Goal: Task Accomplishment & Management: Manage account settings

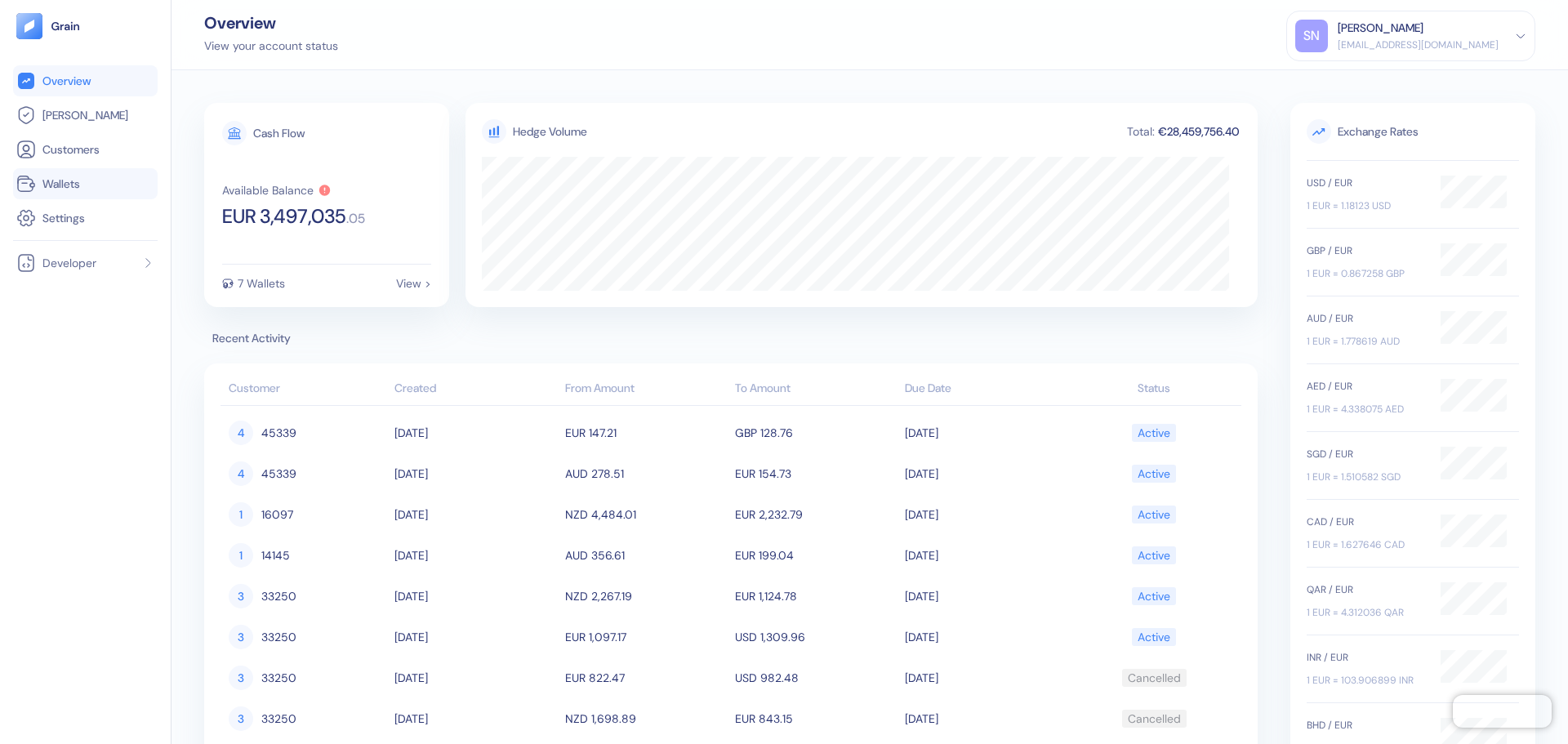
click at [84, 189] on link "Wallets" at bounding box center [86, 184] width 138 height 20
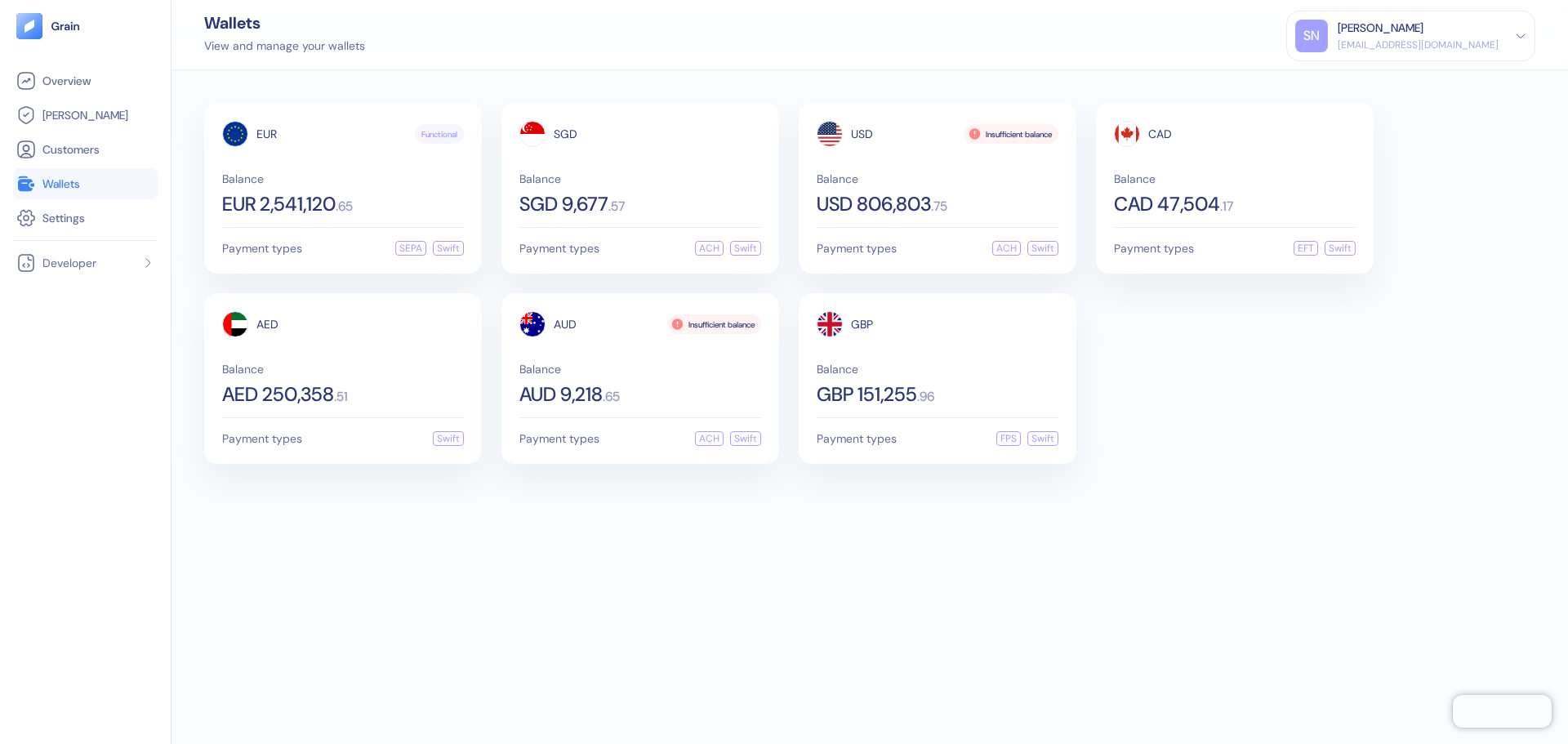
click at [1298, 374] on div "EUR Functional Balance EUR 2,541,120 . 65 Payment types SEPA Swift SGD Balance …" at bounding box center [870, 283] width 1331 height 361
click at [983, 202] on div "USD 806,803 . 75" at bounding box center [937, 204] width 241 height 20
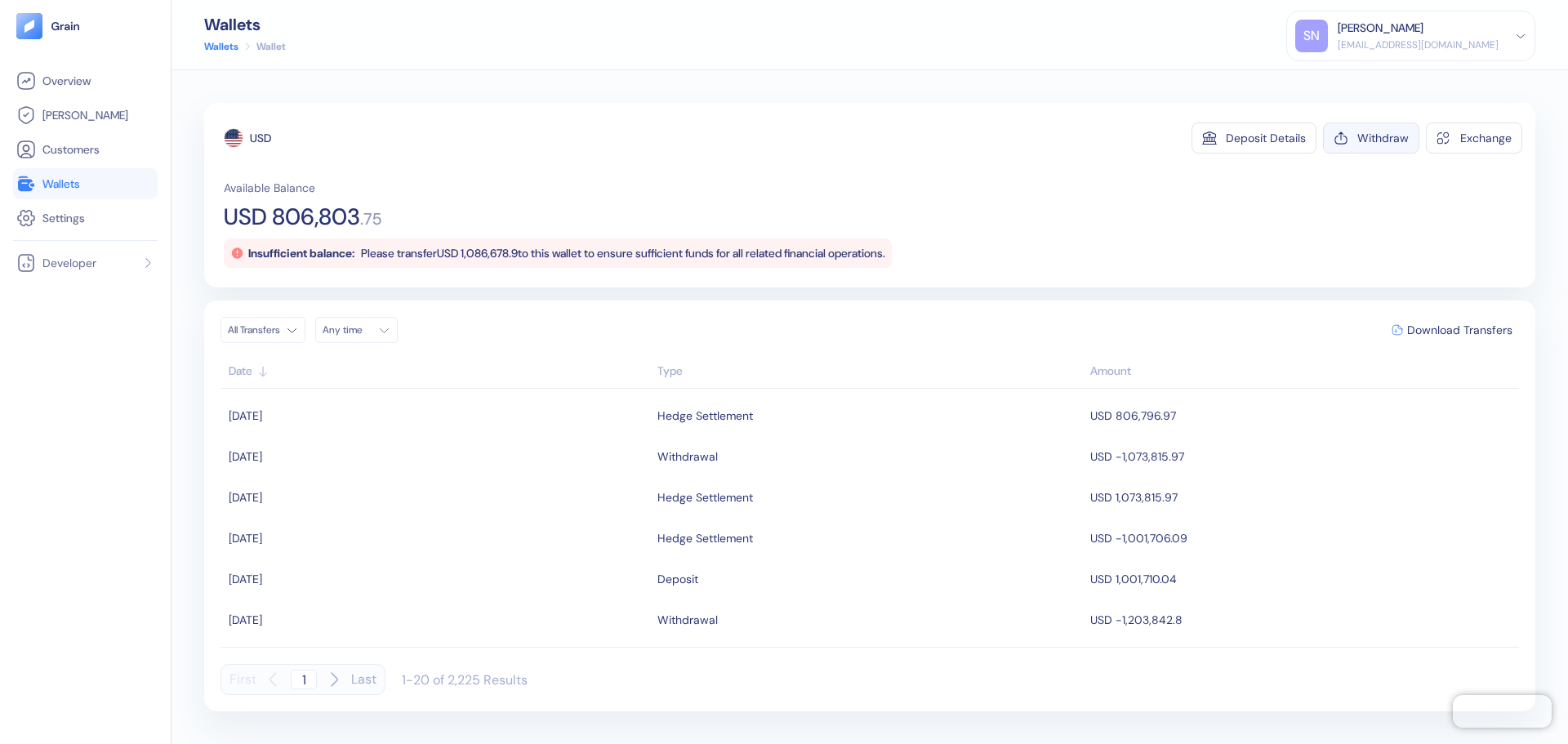
click at [1371, 144] on div "Withdraw" at bounding box center [1382, 138] width 51 height 12
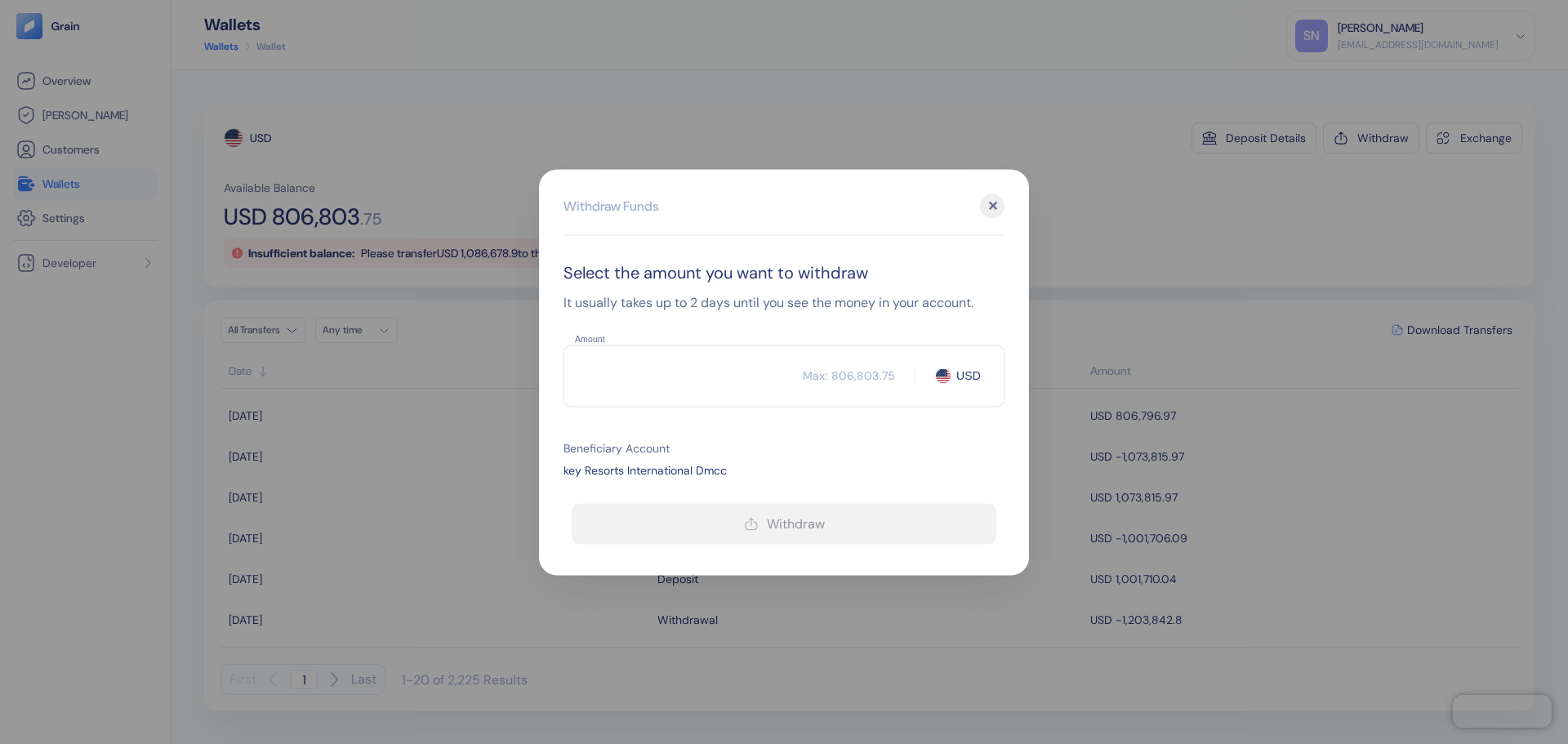
click at [608, 383] on input "Amount" at bounding box center [683, 375] width 239 height 41
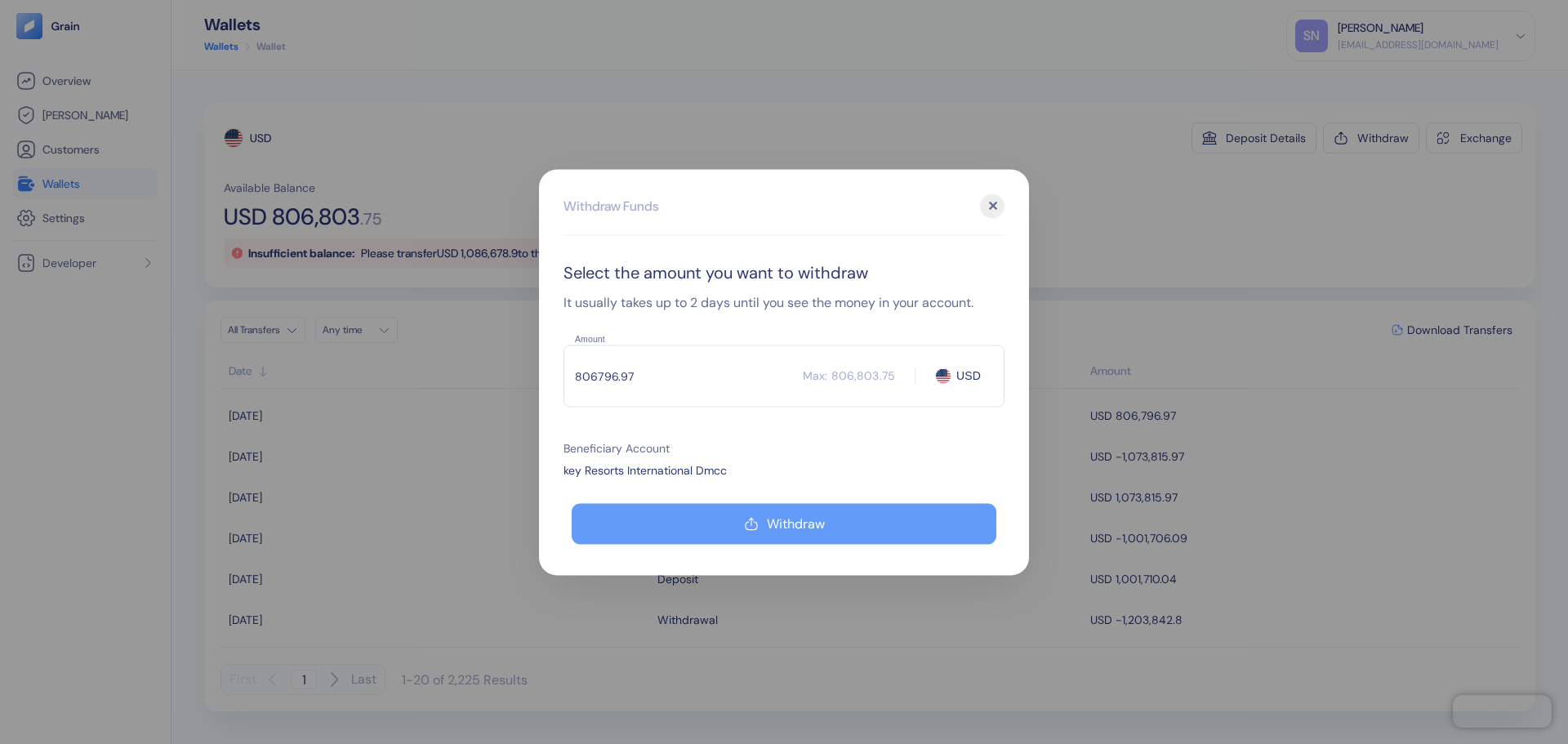
type input "806796.97"
click at [713, 534] on button "Withdraw" at bounding box center [784, 523] width 424 height 41
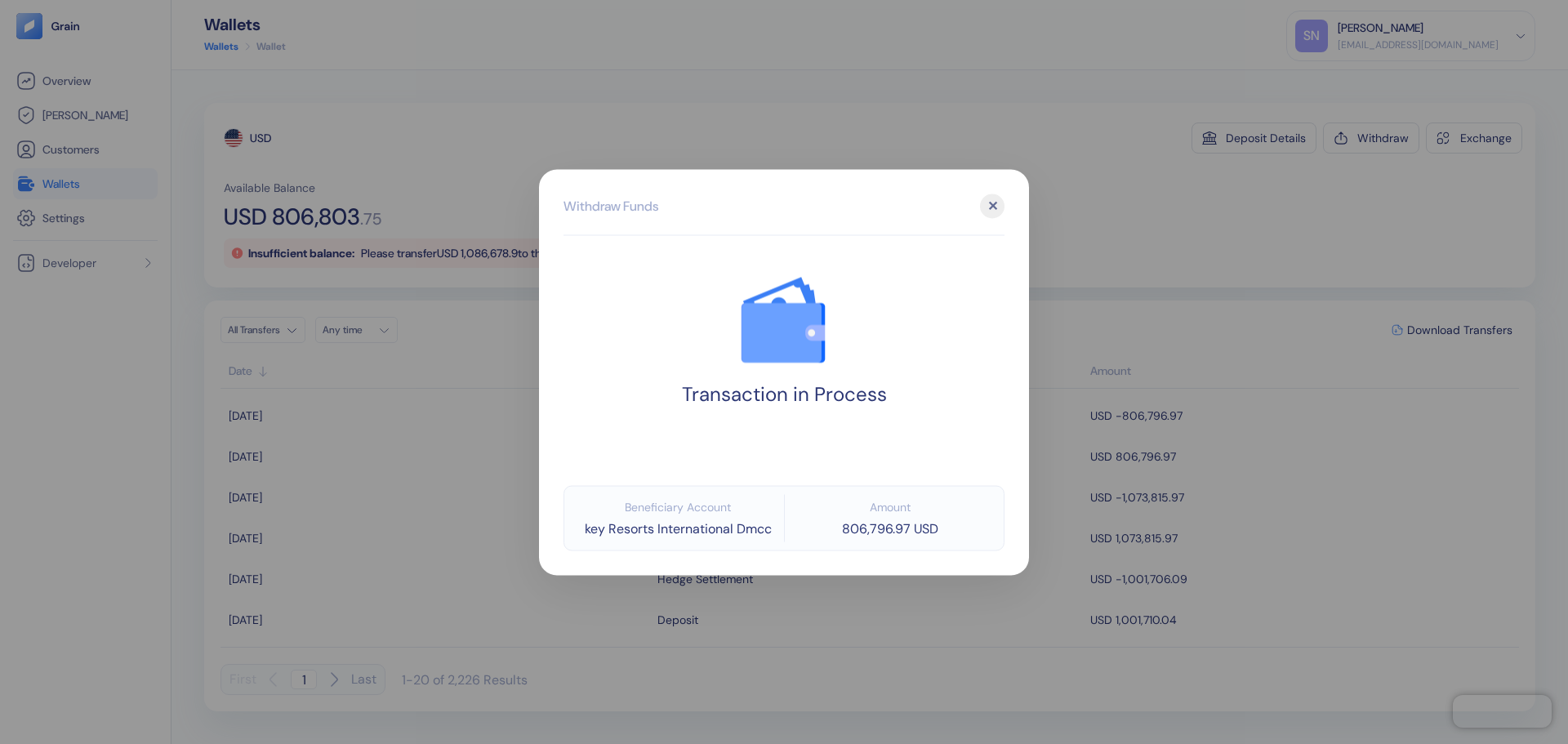
click at [1104, 247] on div at bounding box center [784, 372] width 1568 height 744
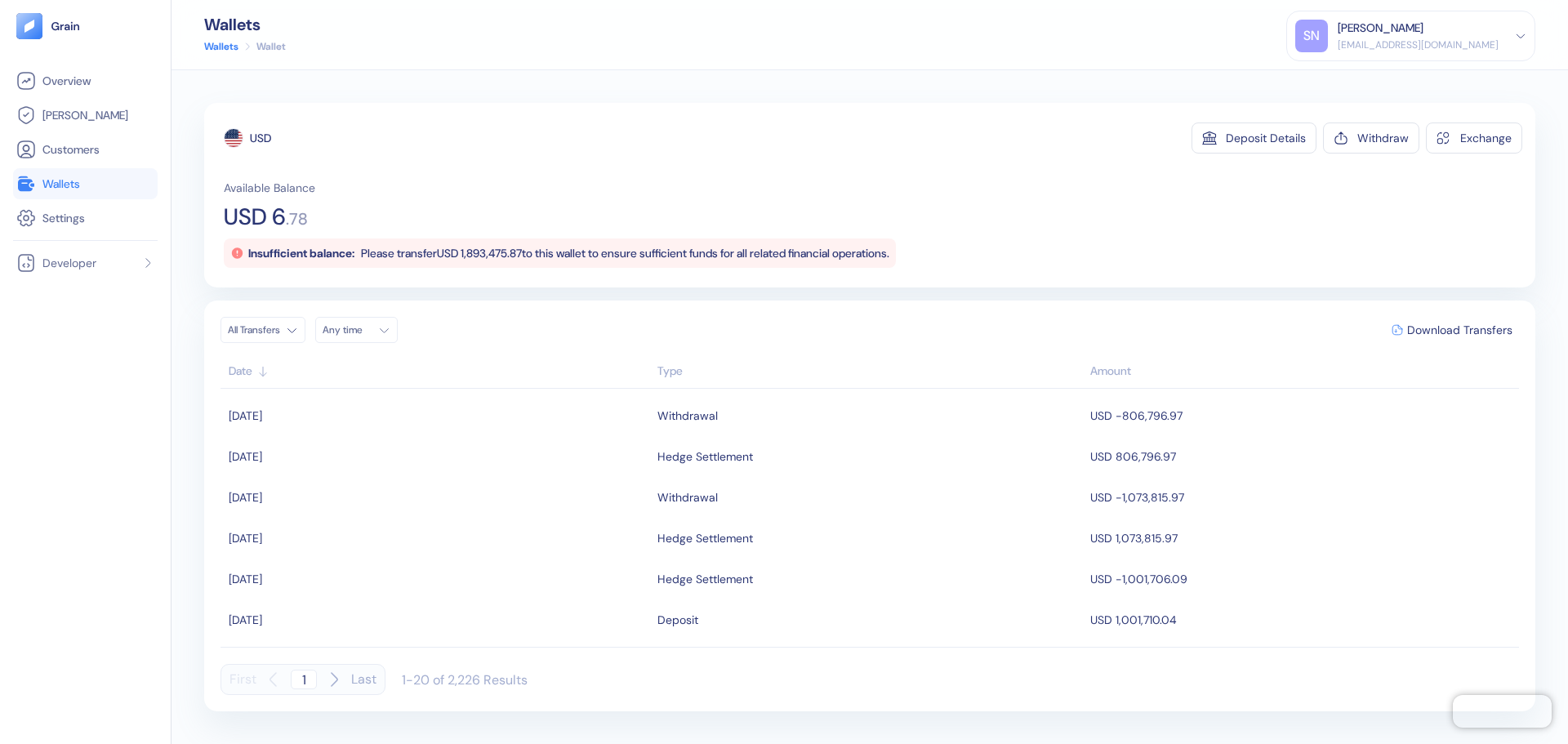
click at [120, 192] on link "Wallets" at bounding box center [86, 184] width 138 height 20
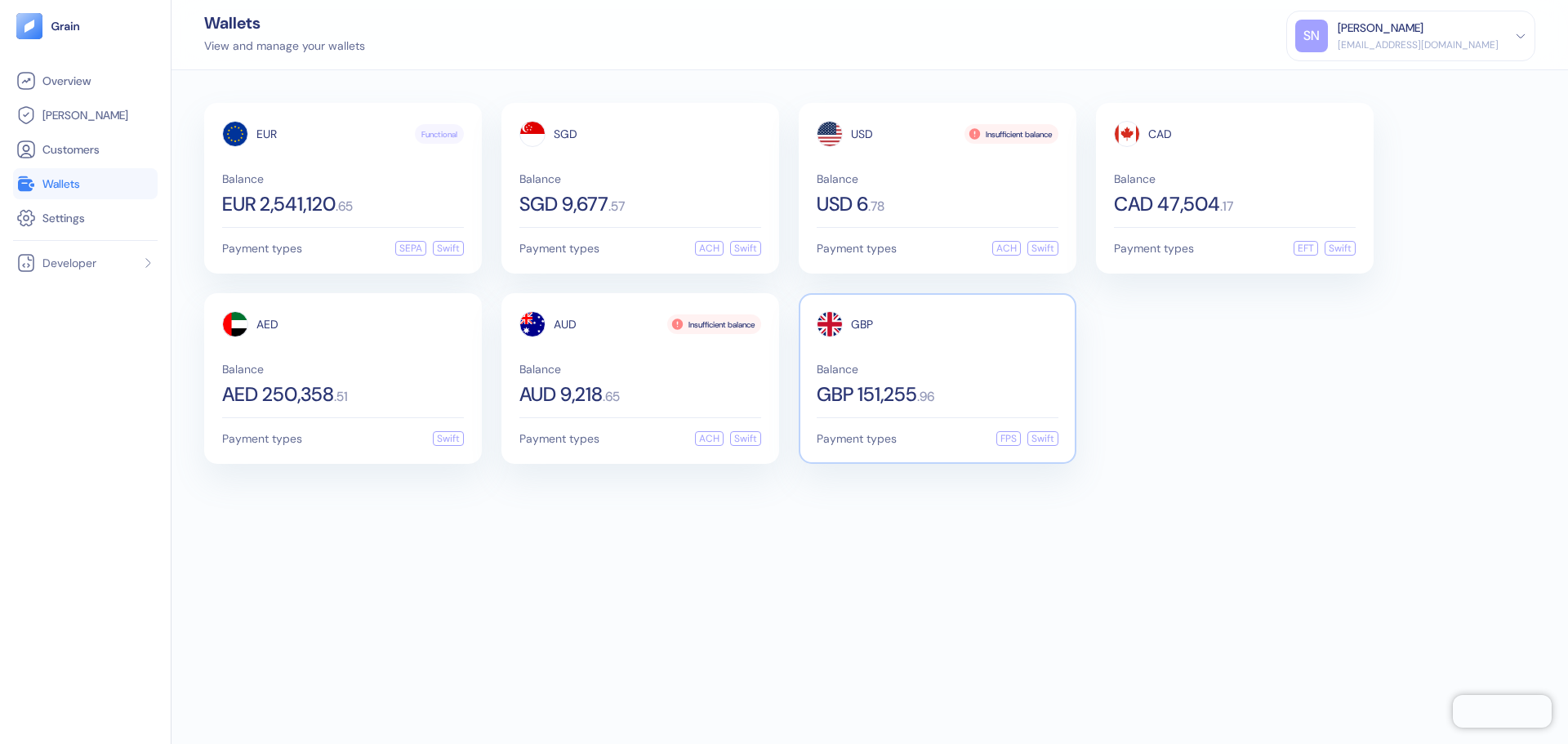
click at [953, 322] on div "GBP" at bounding box center [937, 324] width 241 height 26
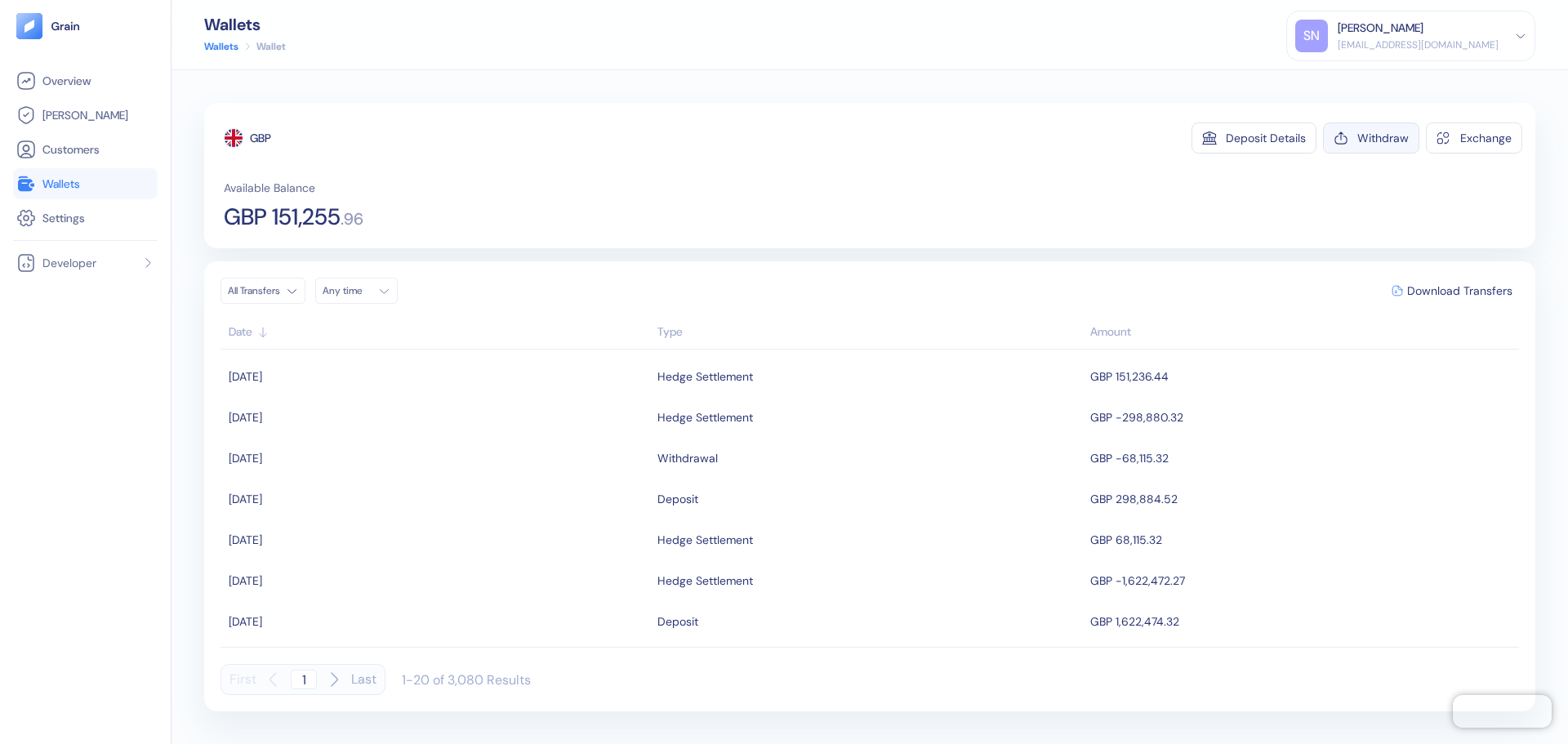
click at [1391, 134] on div "Withdraw" at bounding box center [1382, 138] width 51 height 12
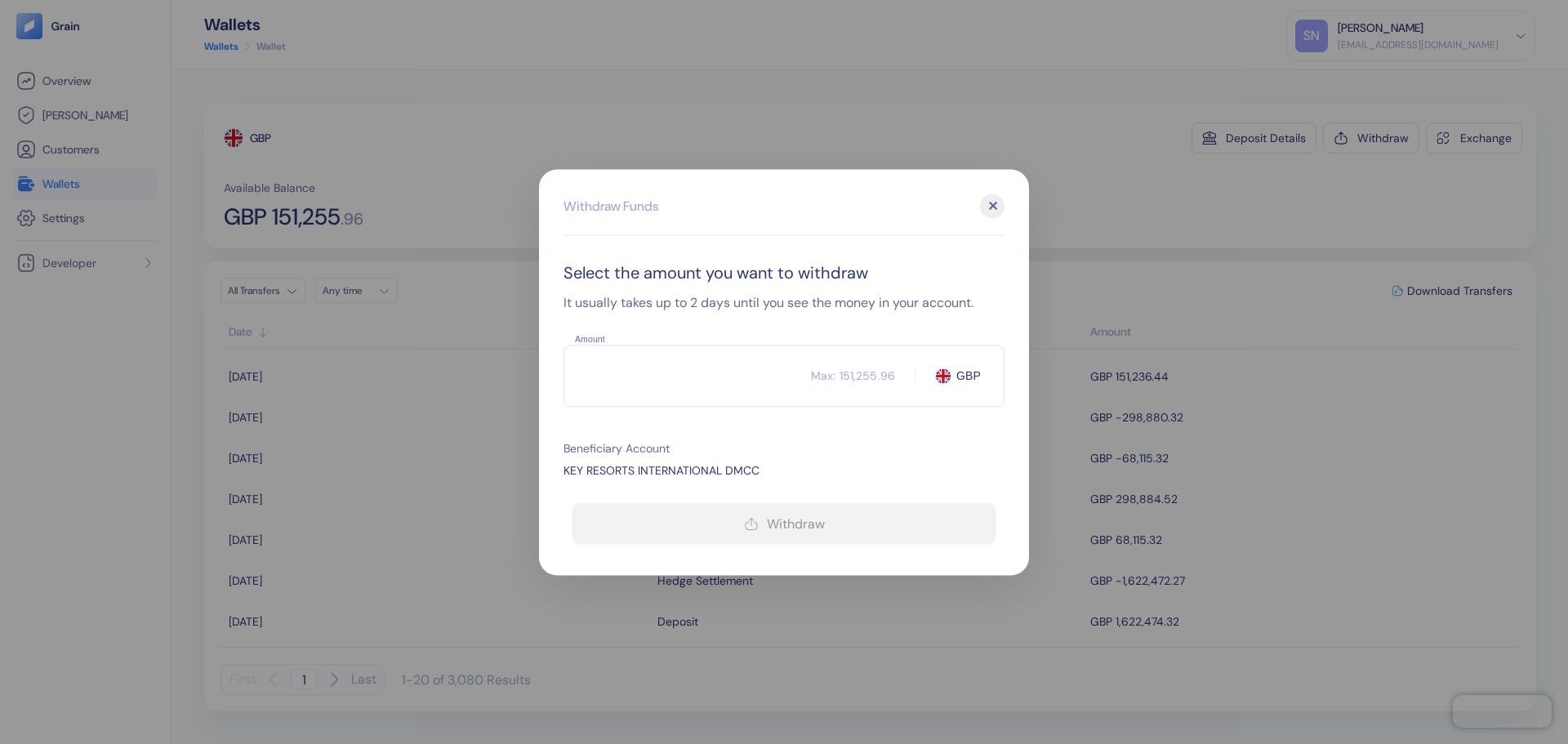
click at [731, 379] on input "Amount" at bounding box center [687, 375] width 248 height 41
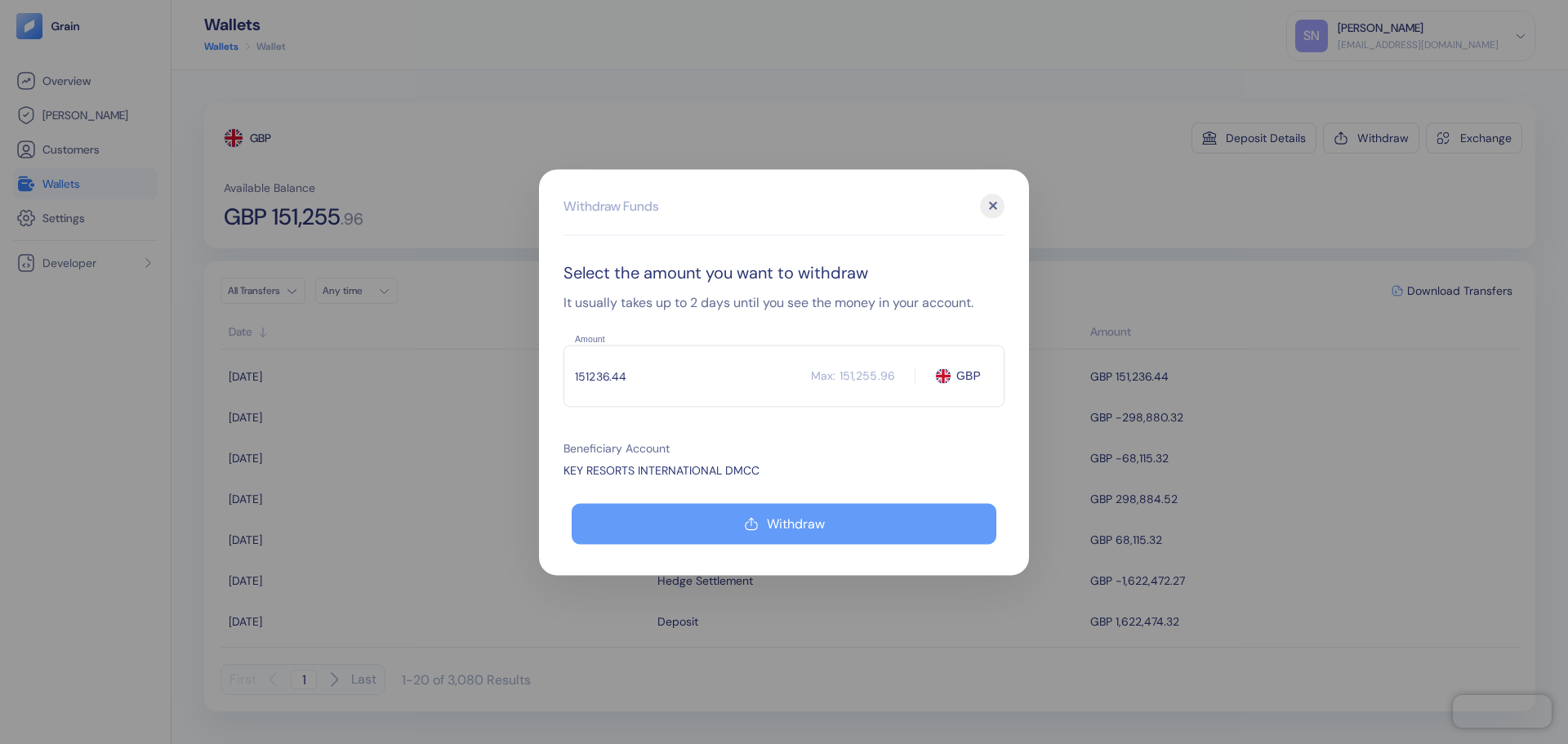
type input "151236.44"
click at [877, 522] on button "Withdraw" at bounding box center [784, 523] width 424 height 41
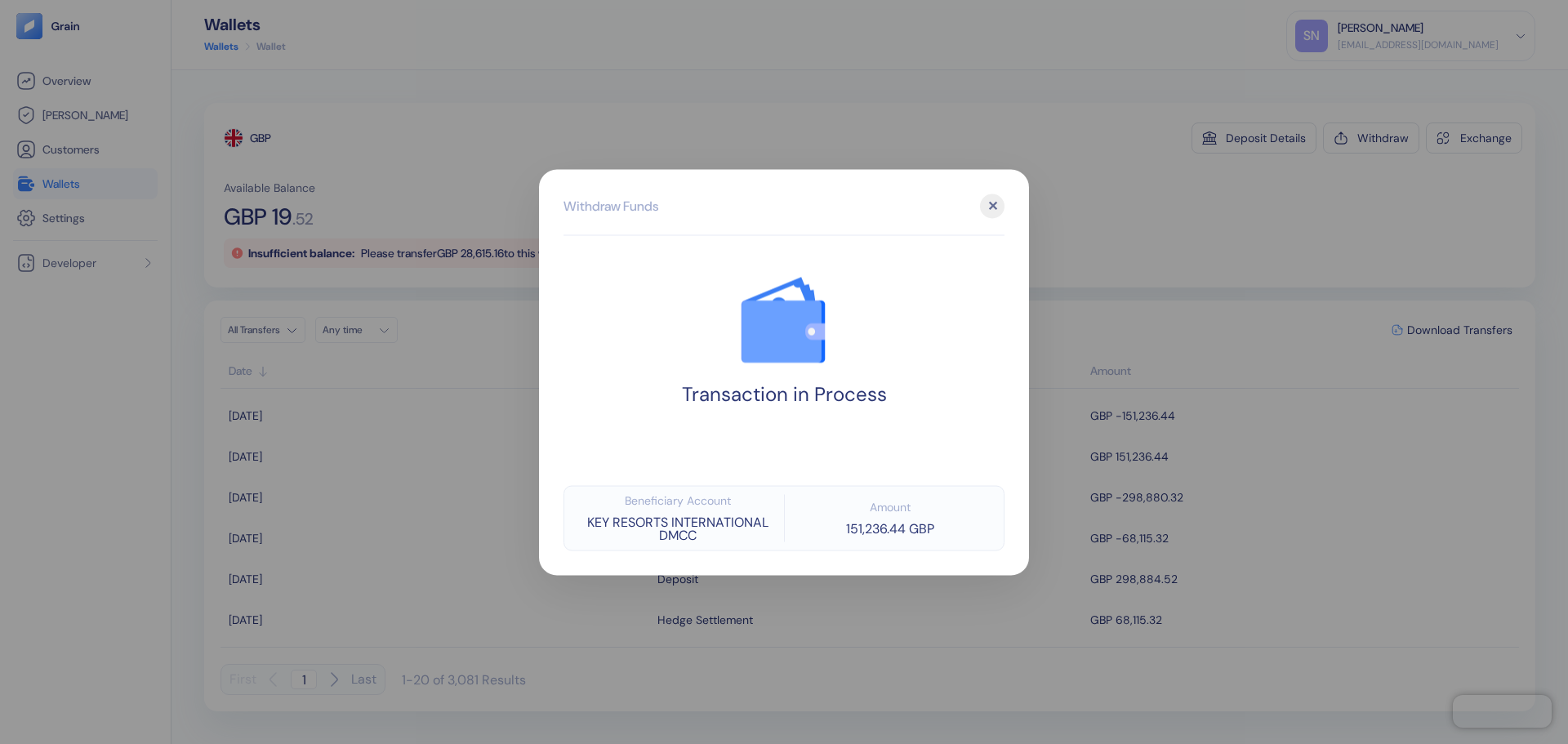
click at [1072, 195] on div at bounding box center [784, 372] width 1568 height 744
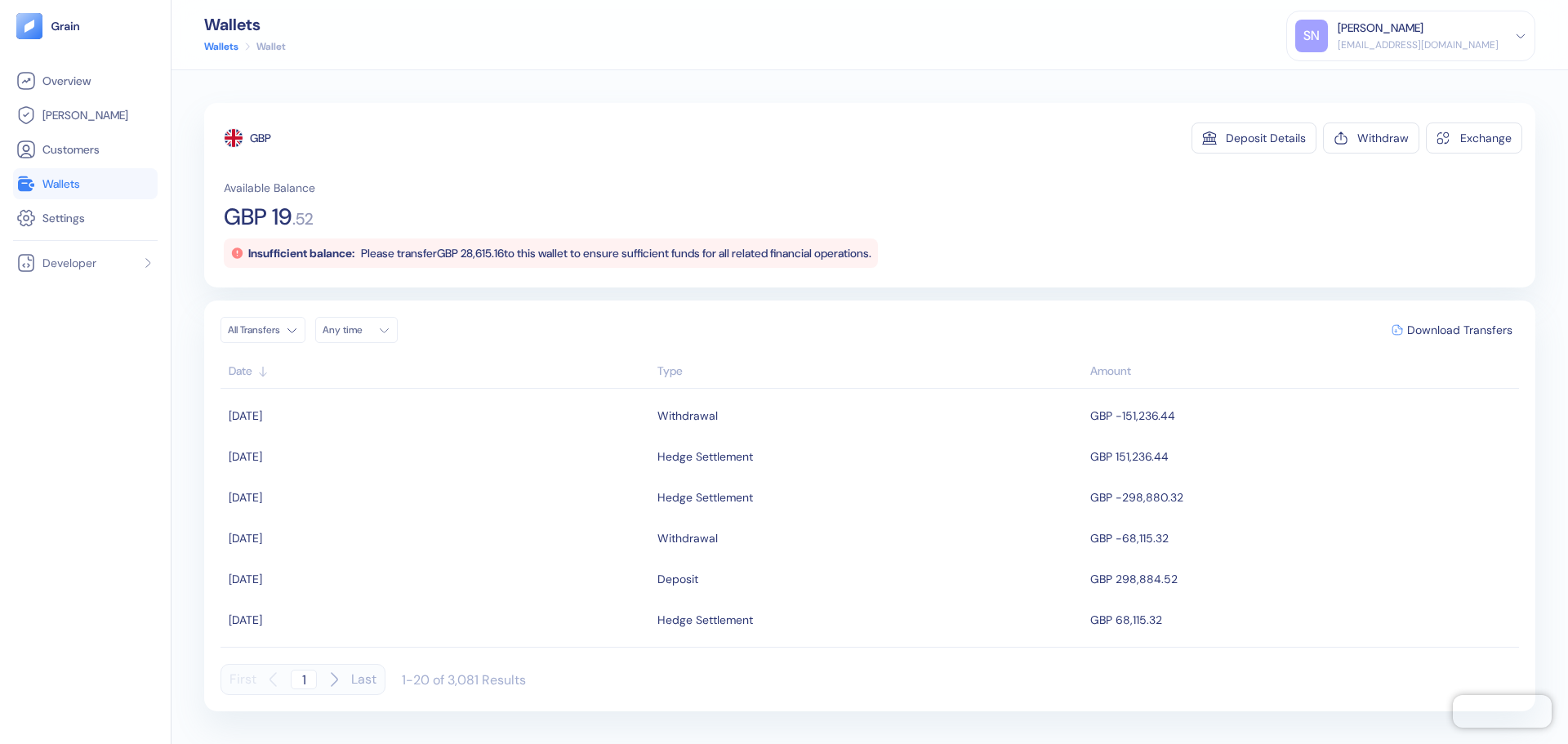
click at [108, 186] on link "Wallets" at bounding box center [86, 184] width 138 height 20
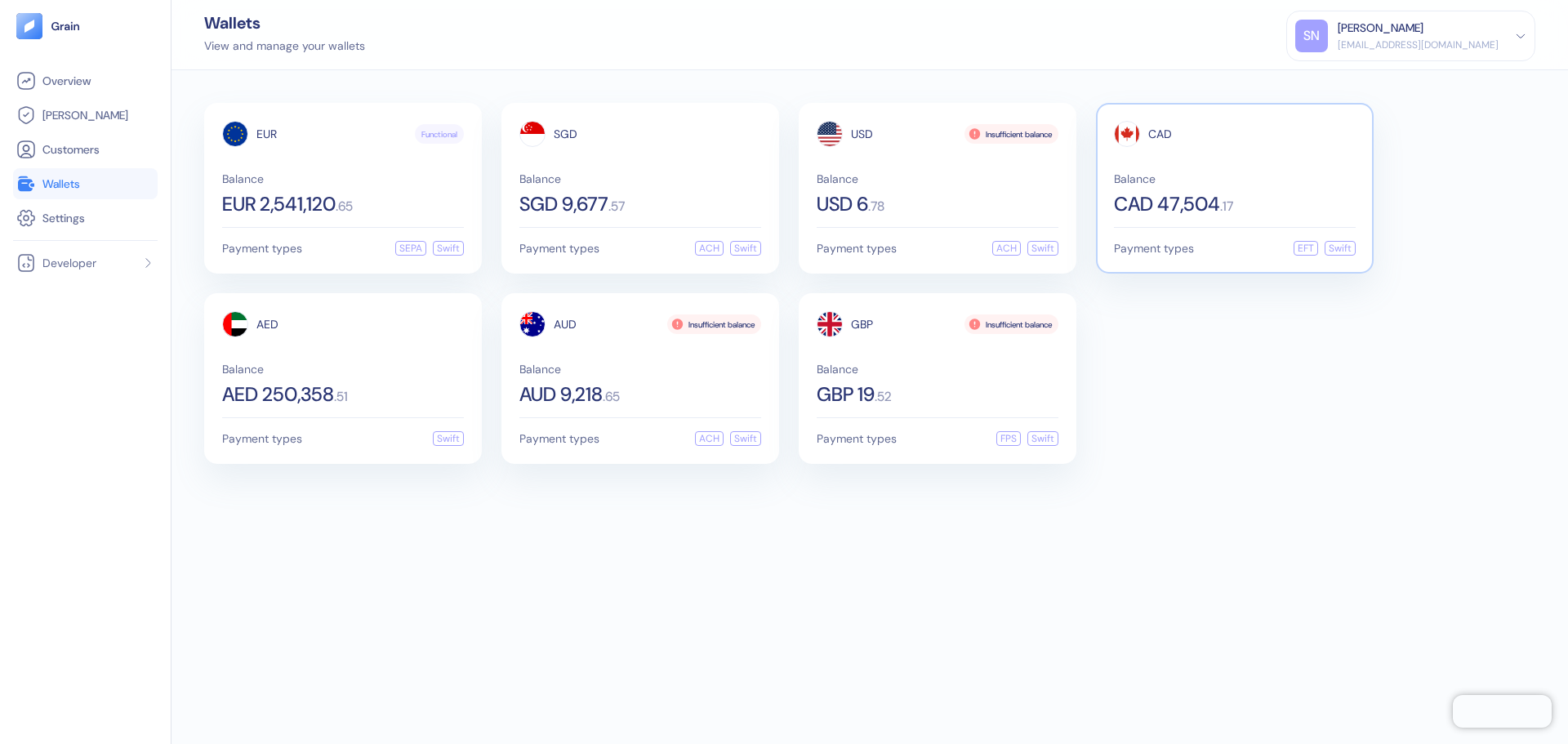
click at [1186, 166] on div "CAD Balance CAD 47,504 . 17" at bounding box center [1234, 168] width 241 height 93
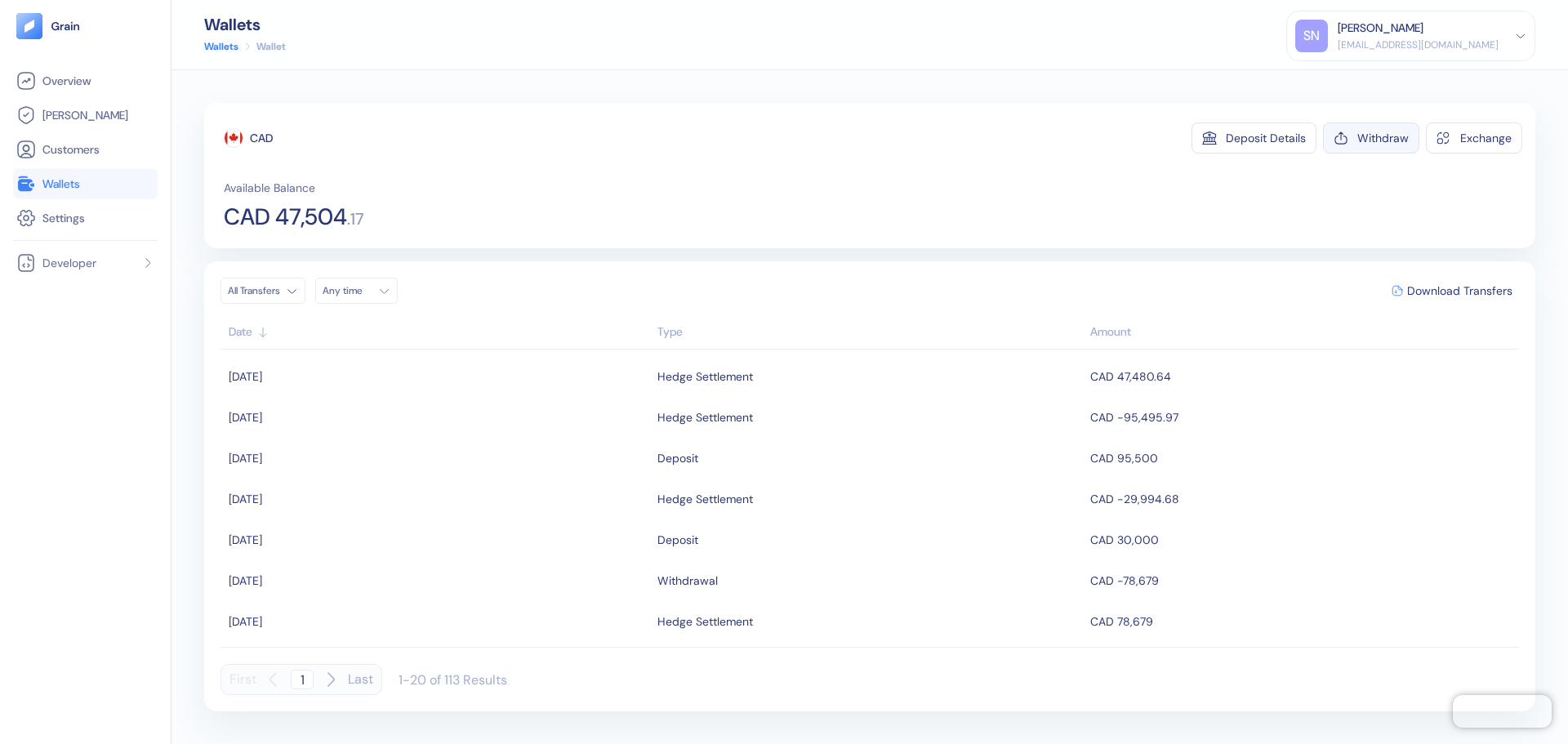
click at [1394, 138] on div "Withdraw" at bounding box center [1382, 138] width 51 height 12
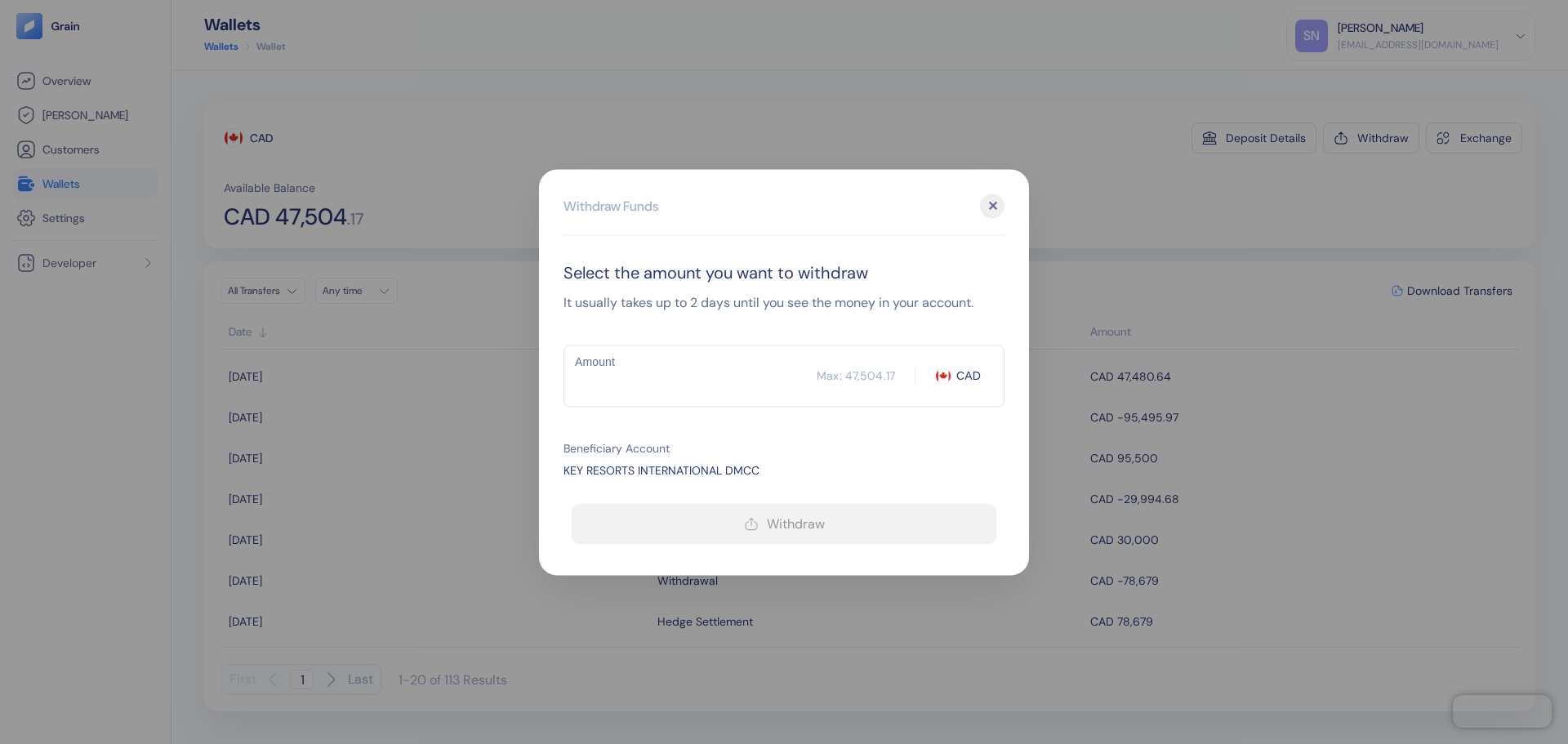
click at [701, 392] on input "Amount" at bounding box center [690, 375] width 253 height 41
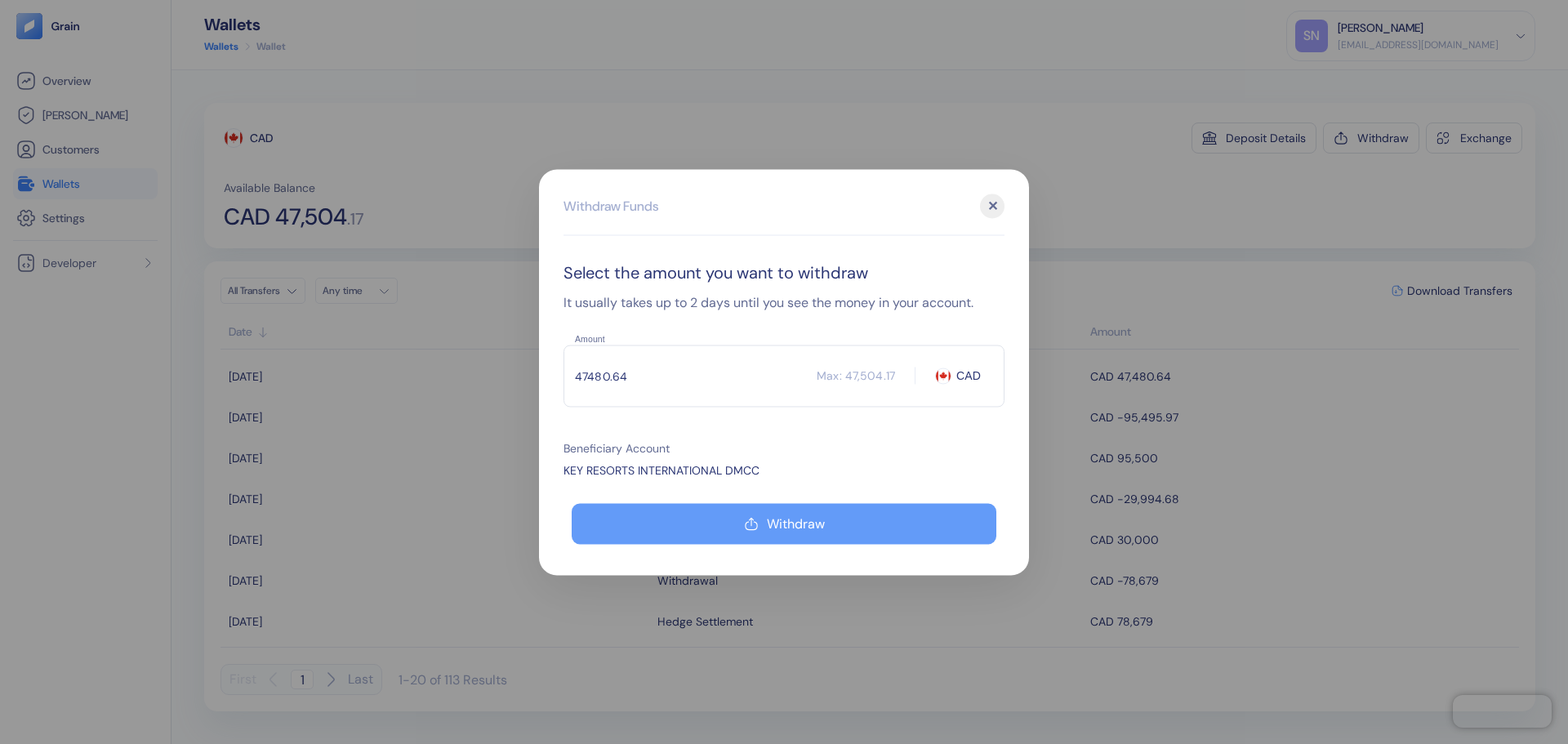
type input "47480.64"
click at [776, 522] on div "Withdraw" at bounding box center [796, 524] width 58 height 13
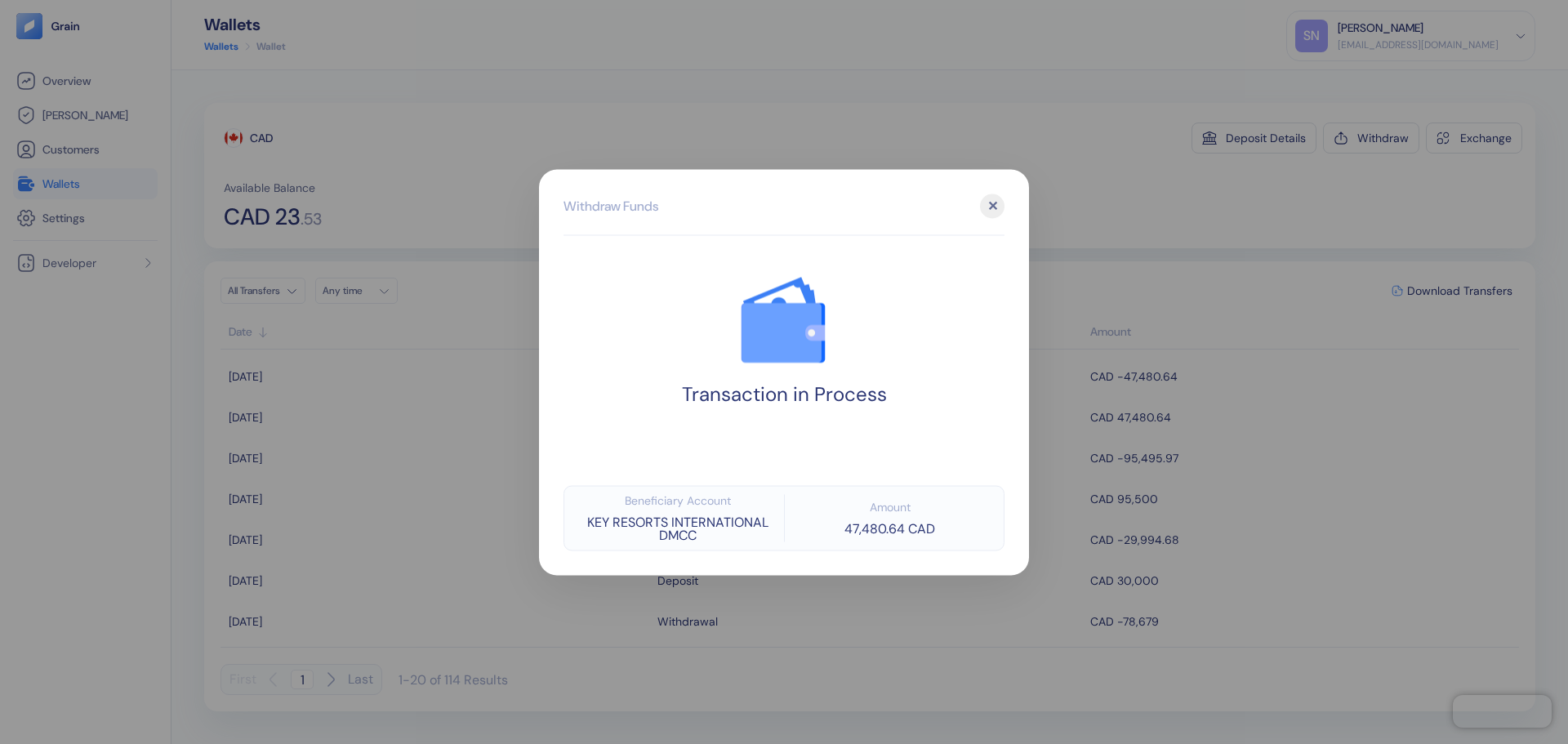
click at [1267, 273] on div at bounding box center [784, 372] width 1568 height 744
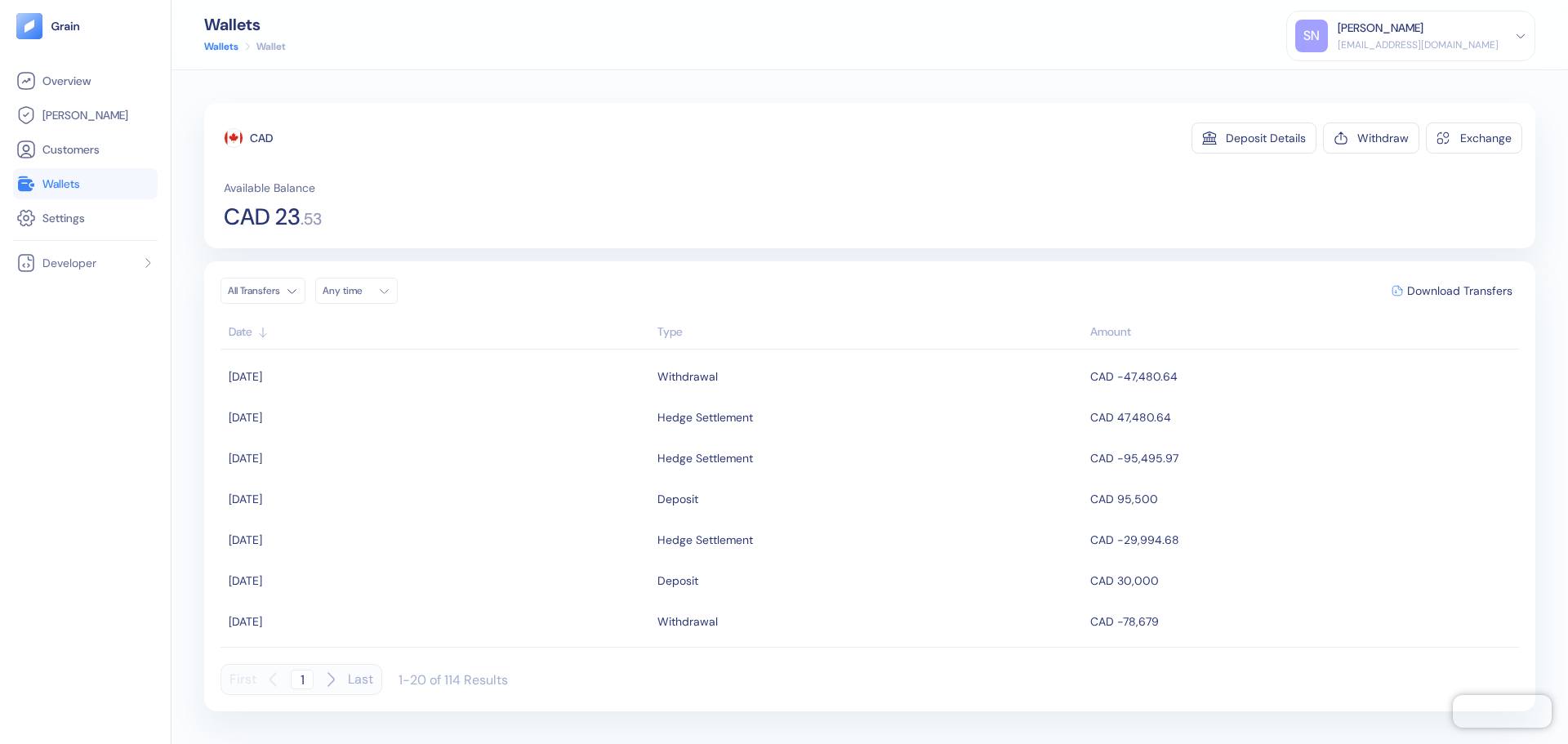
click at [46, 184] on span "Wallets" at bounding box center [61, 184] width 37 height 16
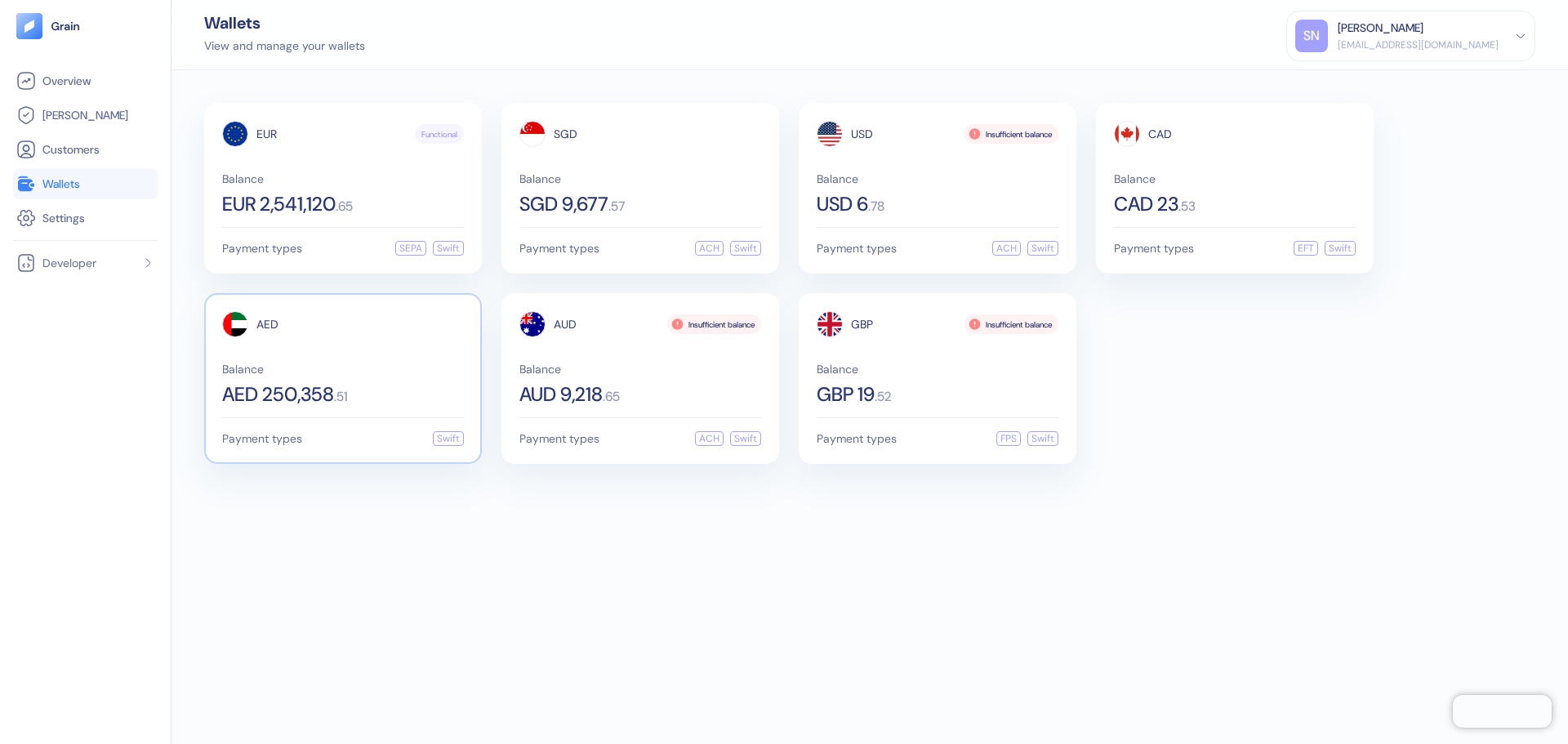
click at [415, 380] on div "Balance AED 250,358 . 51" at bounding box center [342, 383] width 241 height 41
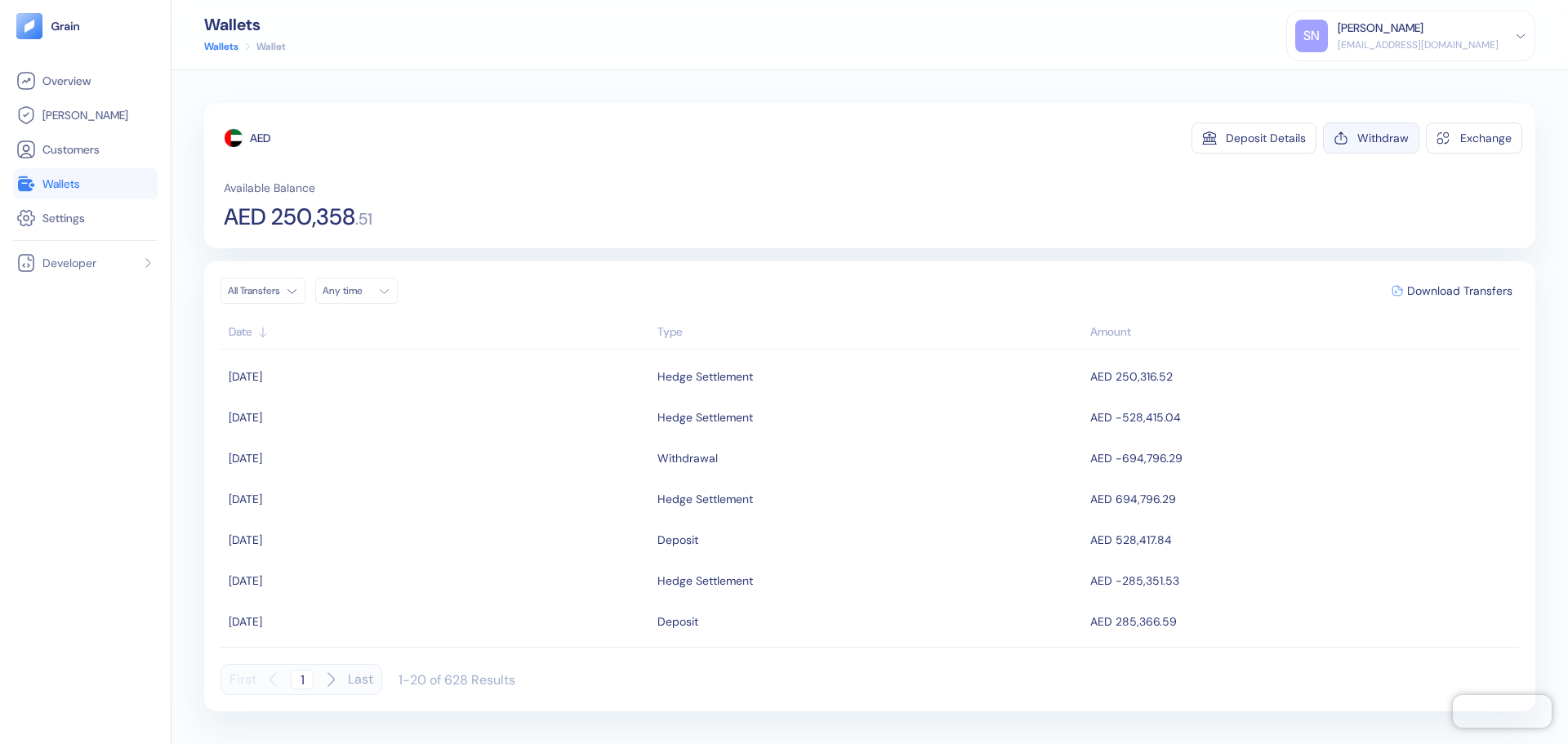
click at [1395, 141] on div "Withdraw" at bounding box center [1382, 138] width 51 height 12
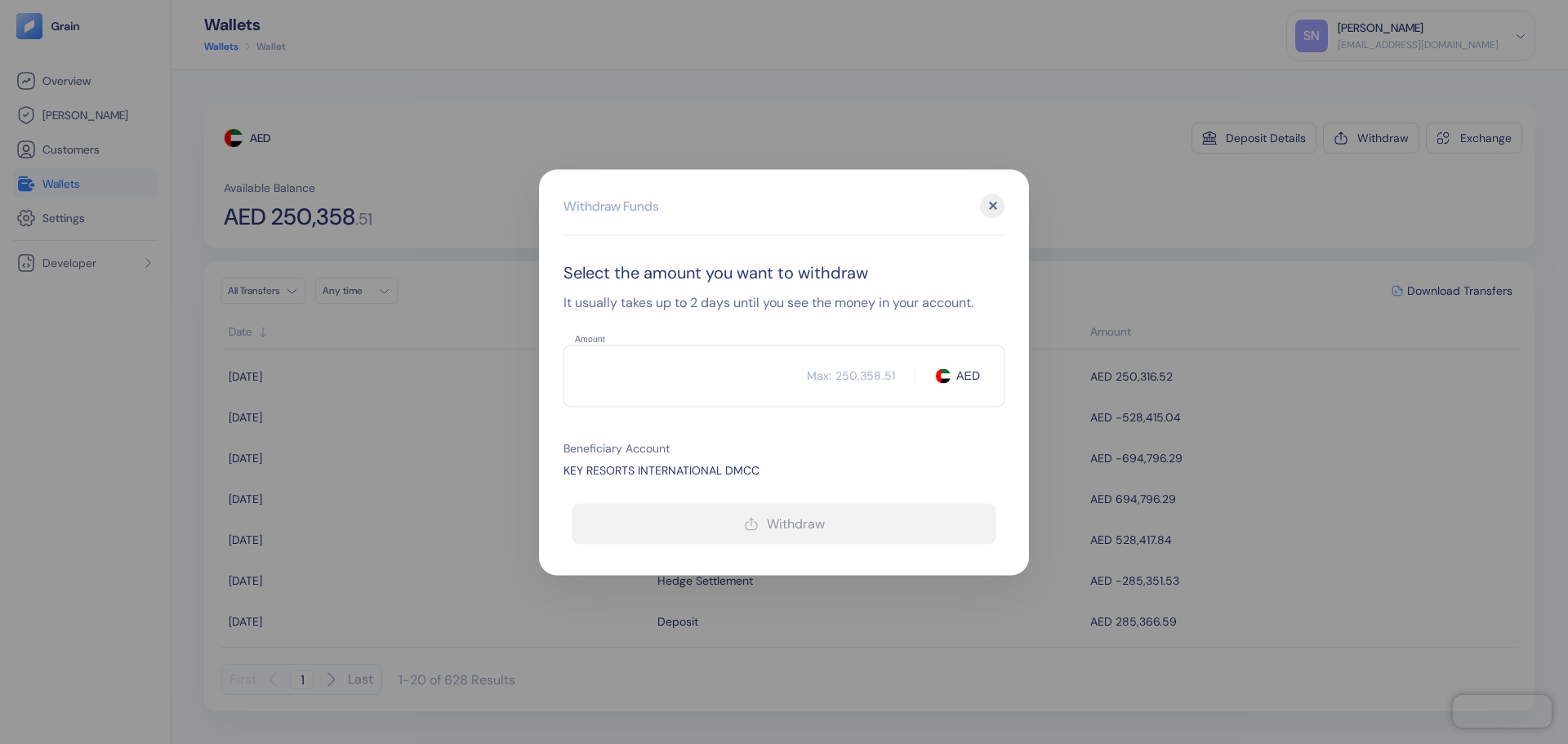
click at [656, 383] on input "Amount" at bounding box center [685, 375] width 243 height 41
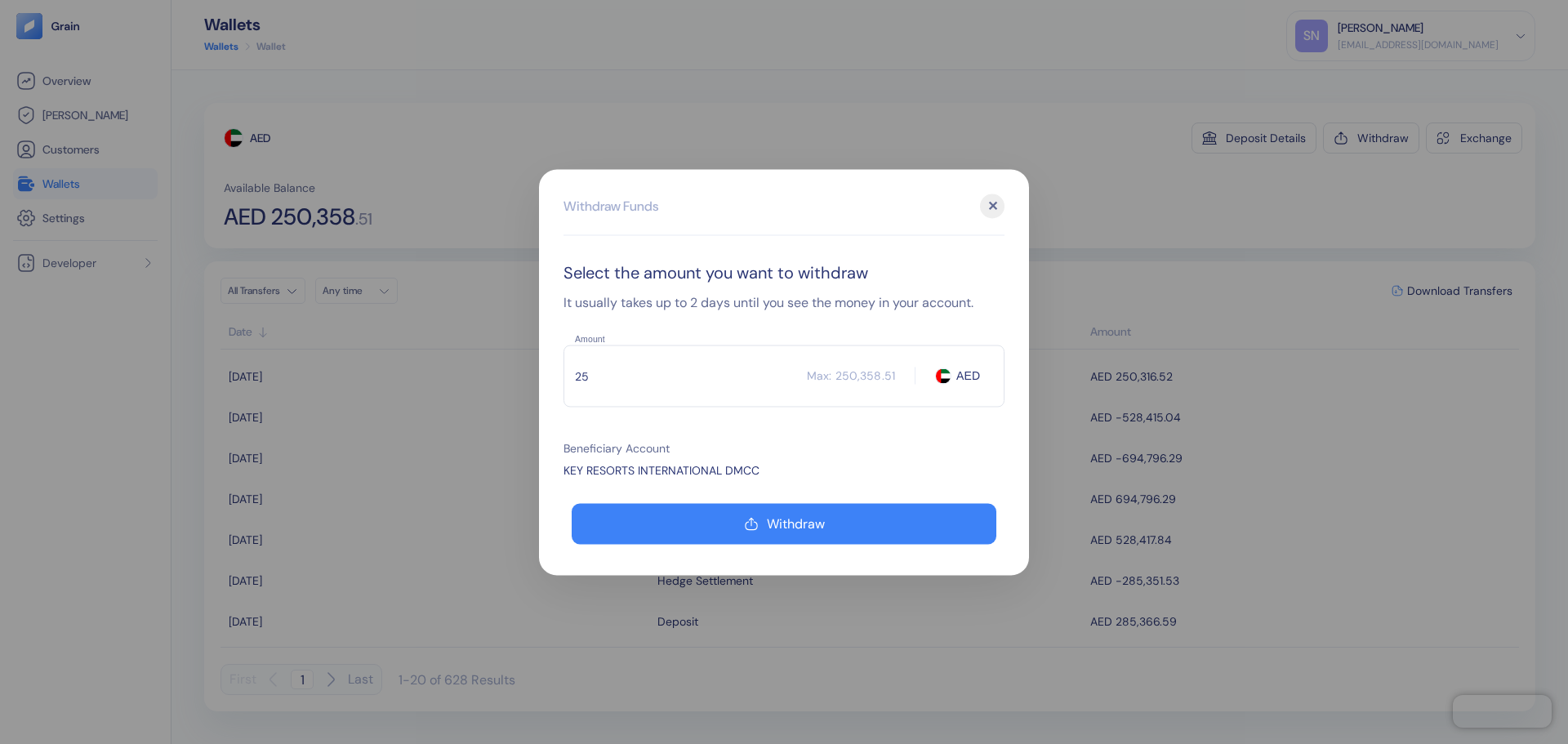
type input "2"
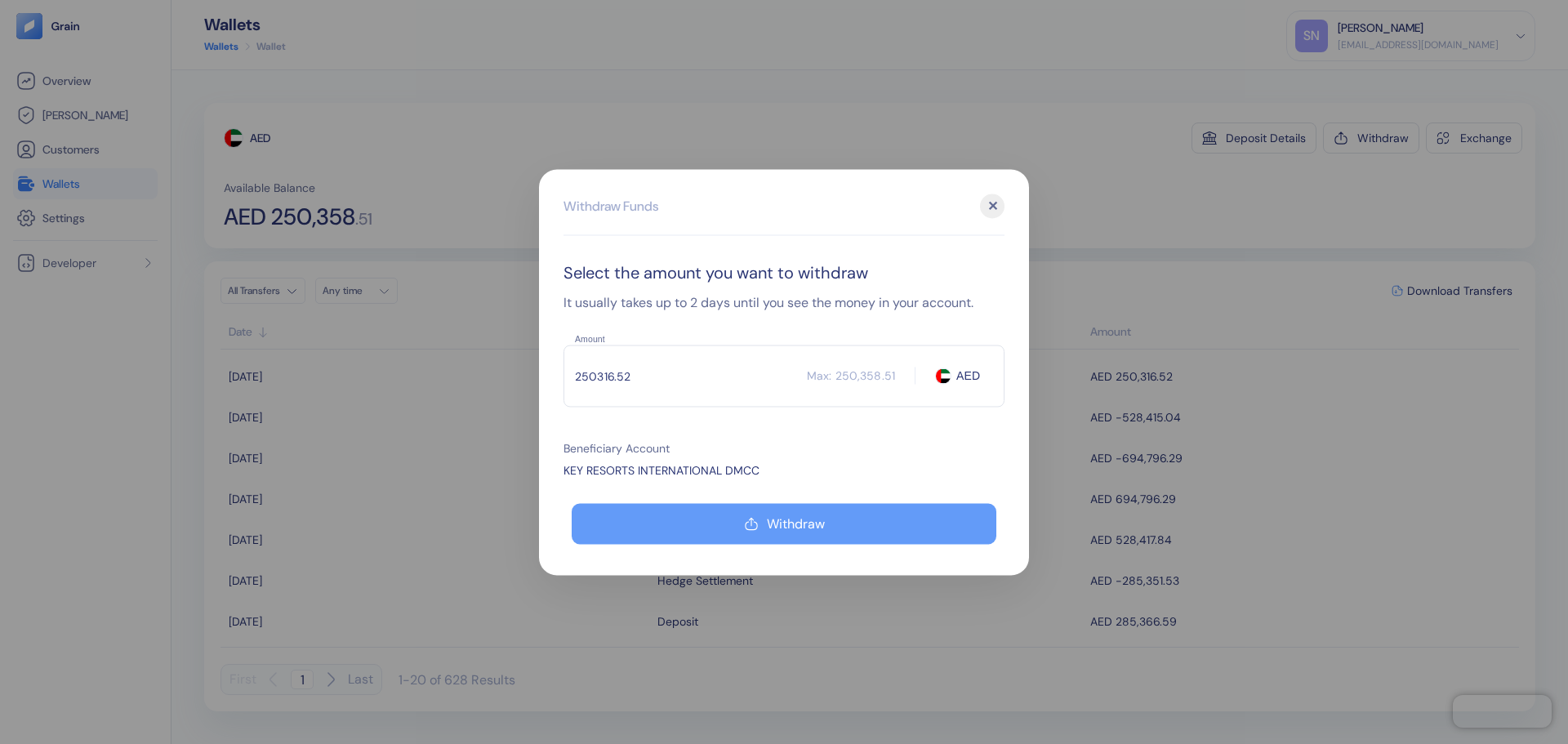
type input "250316.52"
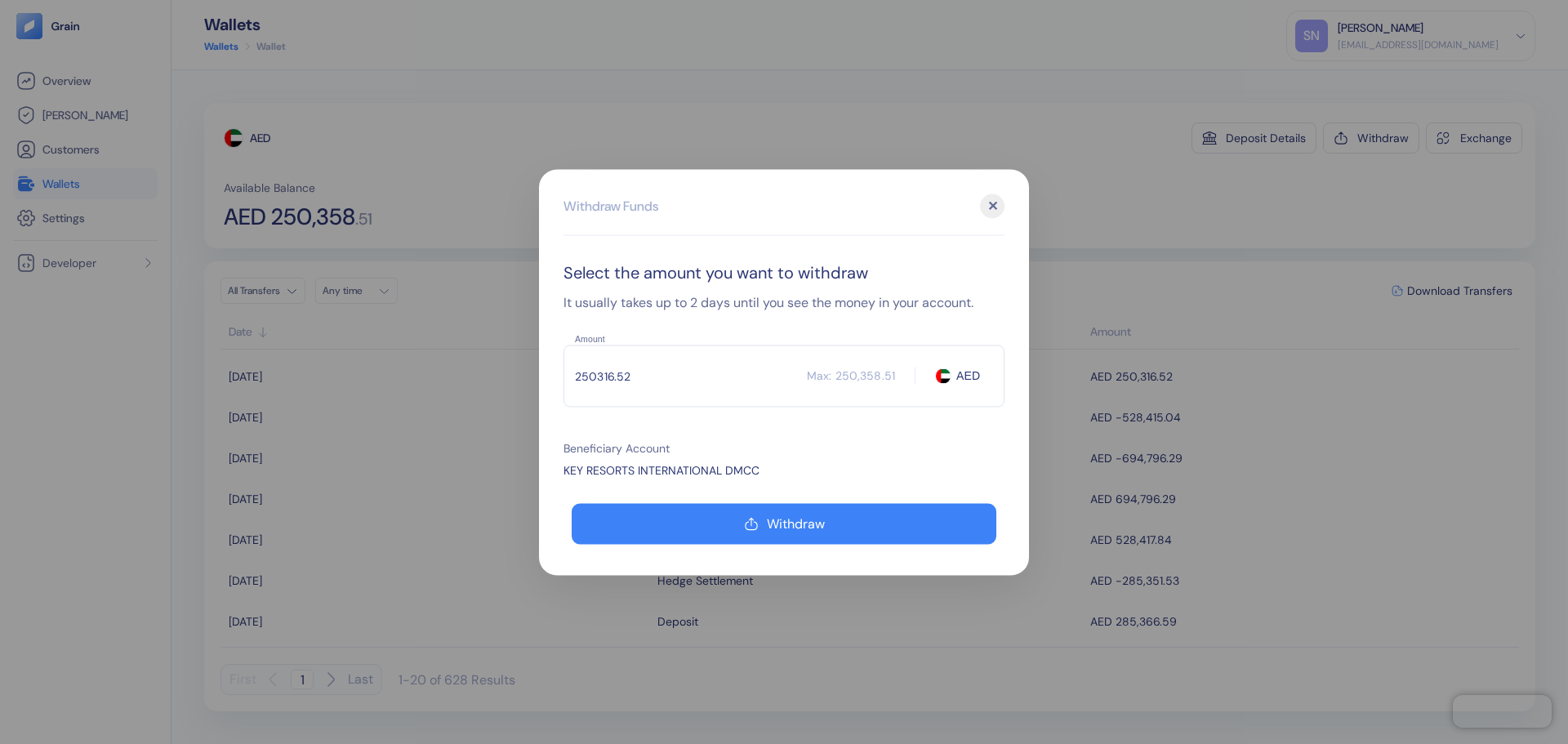
click at [728, 527] on button "Withdraw" at bounding box center [784, 523] width 424 height 41
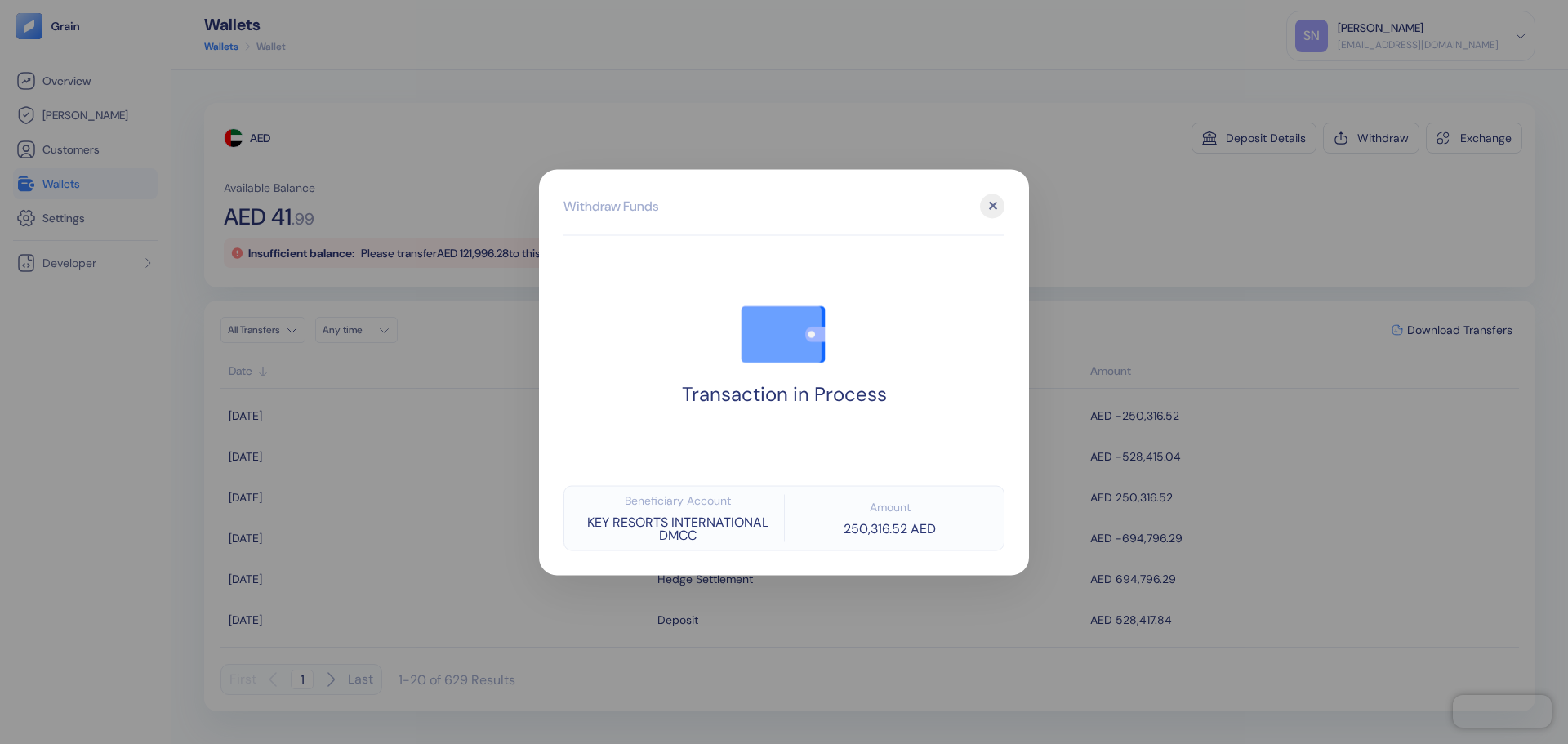
click at [1097, 221] on div at bounding box center [784, 372] width 1568 height 744
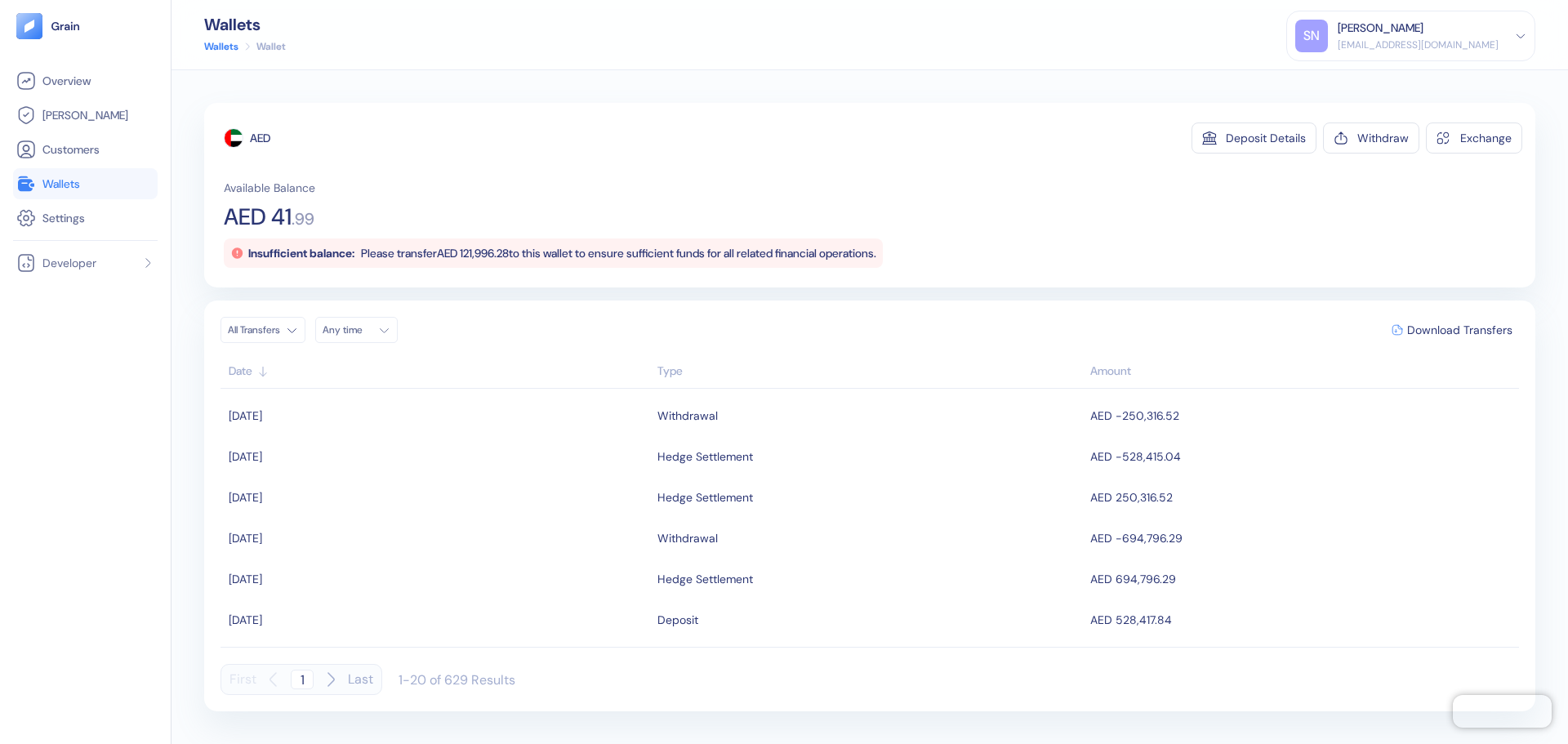
click at [114, 189] on link "Wallets" at bounding box center [86, 184] width 138 height 20
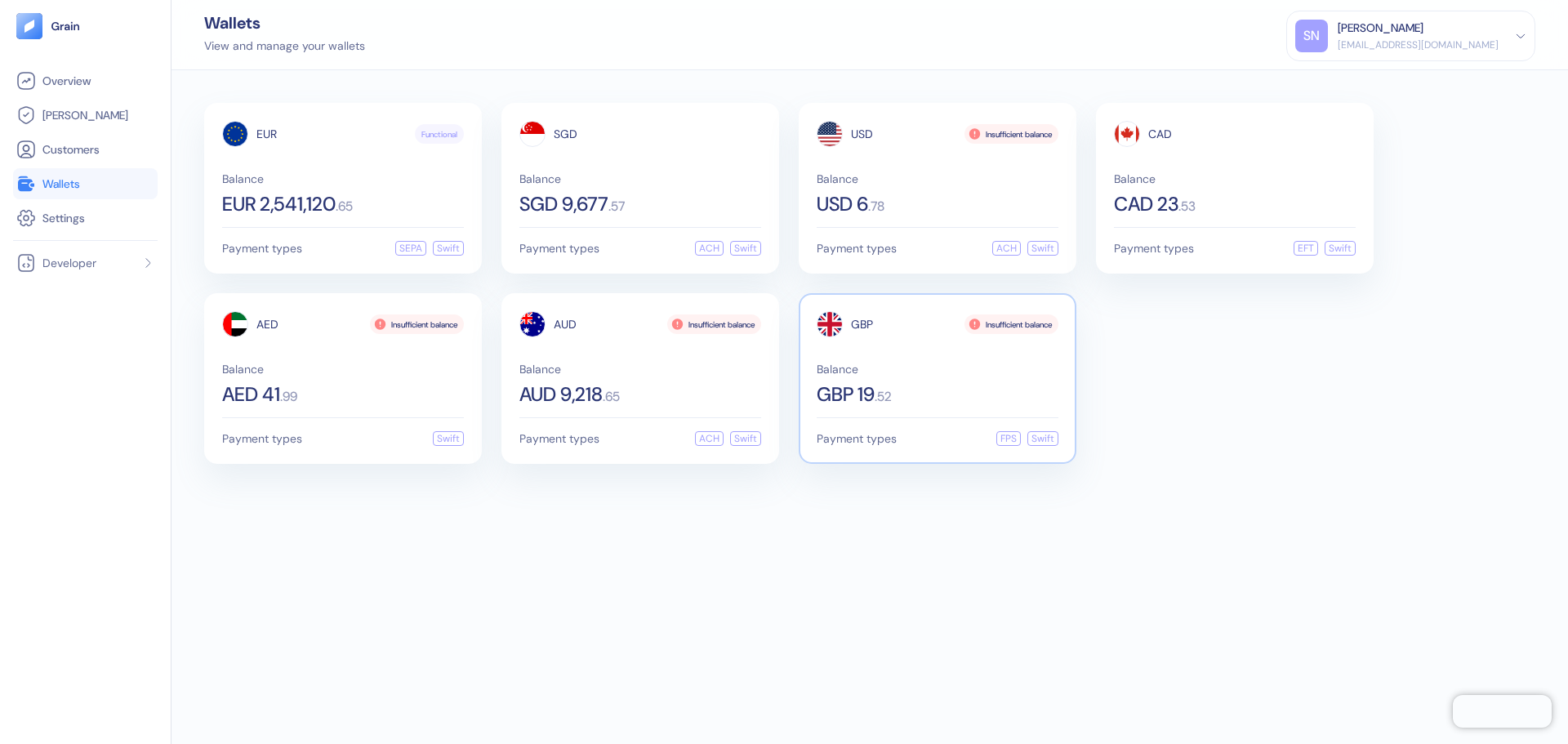
click at [902, 382] on div "Balance GBP 19 . 52" at bounding box center [937, 383] width 241 height 41
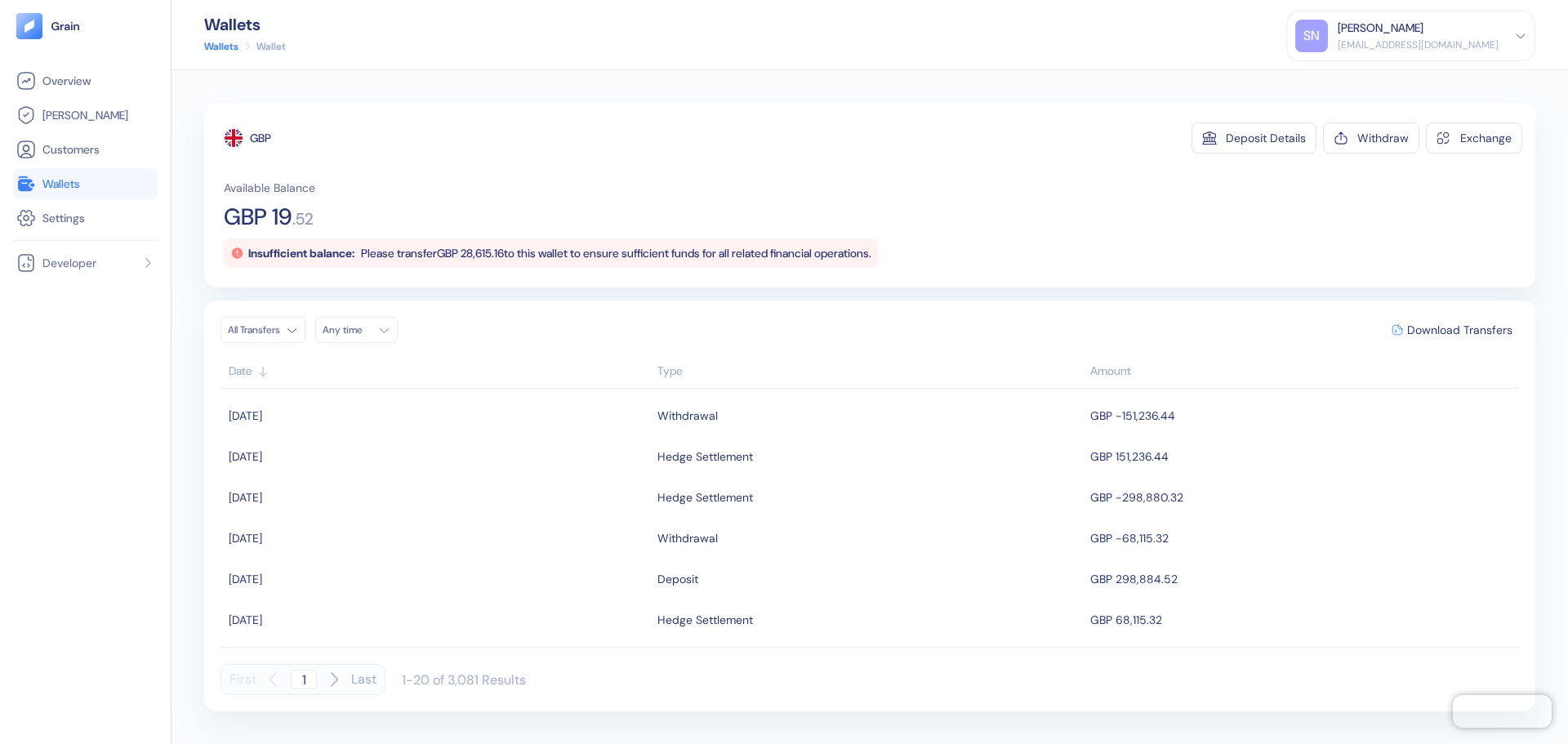
click at [48, 178] on span "Wallets" at bounding box center [61, 184] width 37 height 16
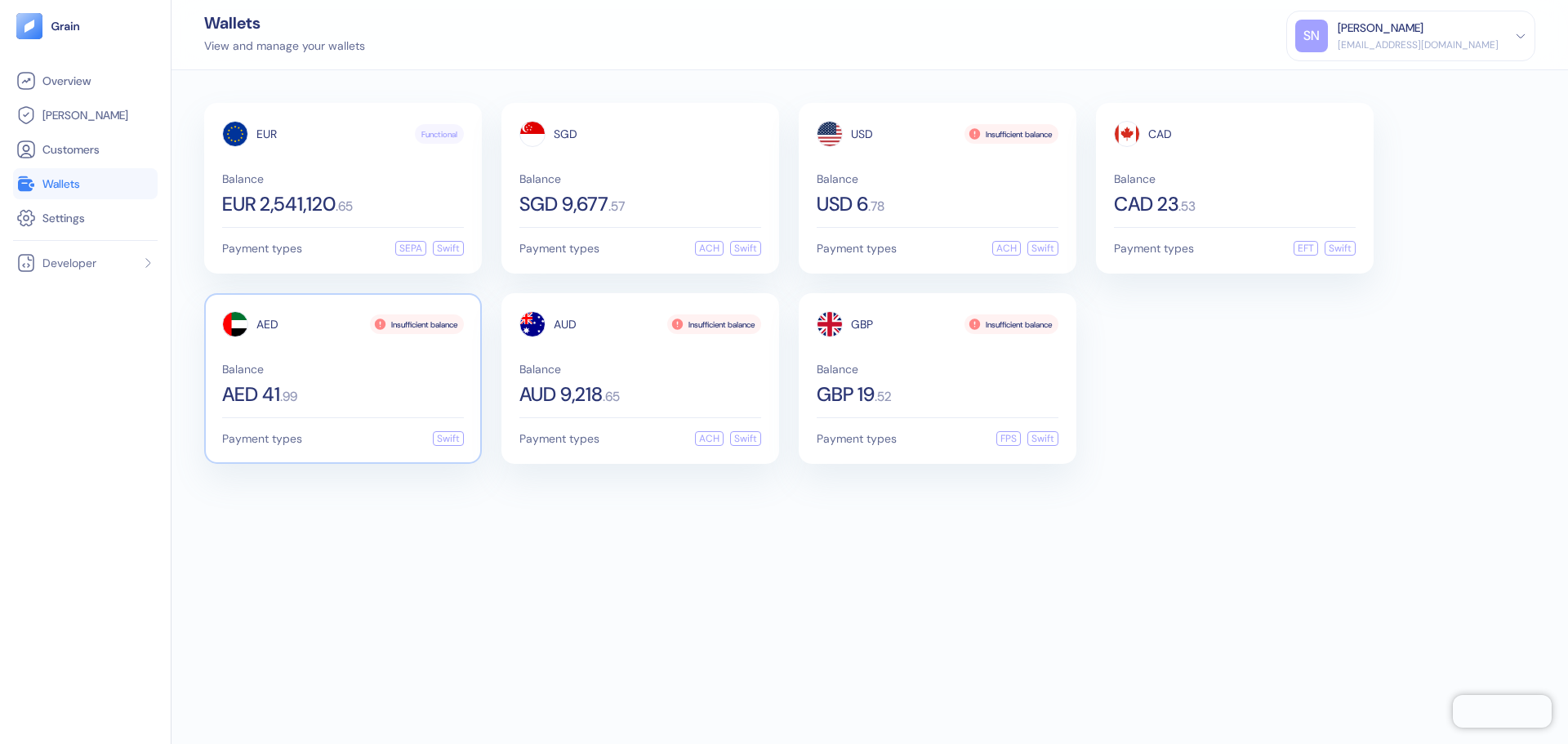
click at [387, 392] on div "AED 41 . 99" at bounding box center [342, 394] width 241 height 20
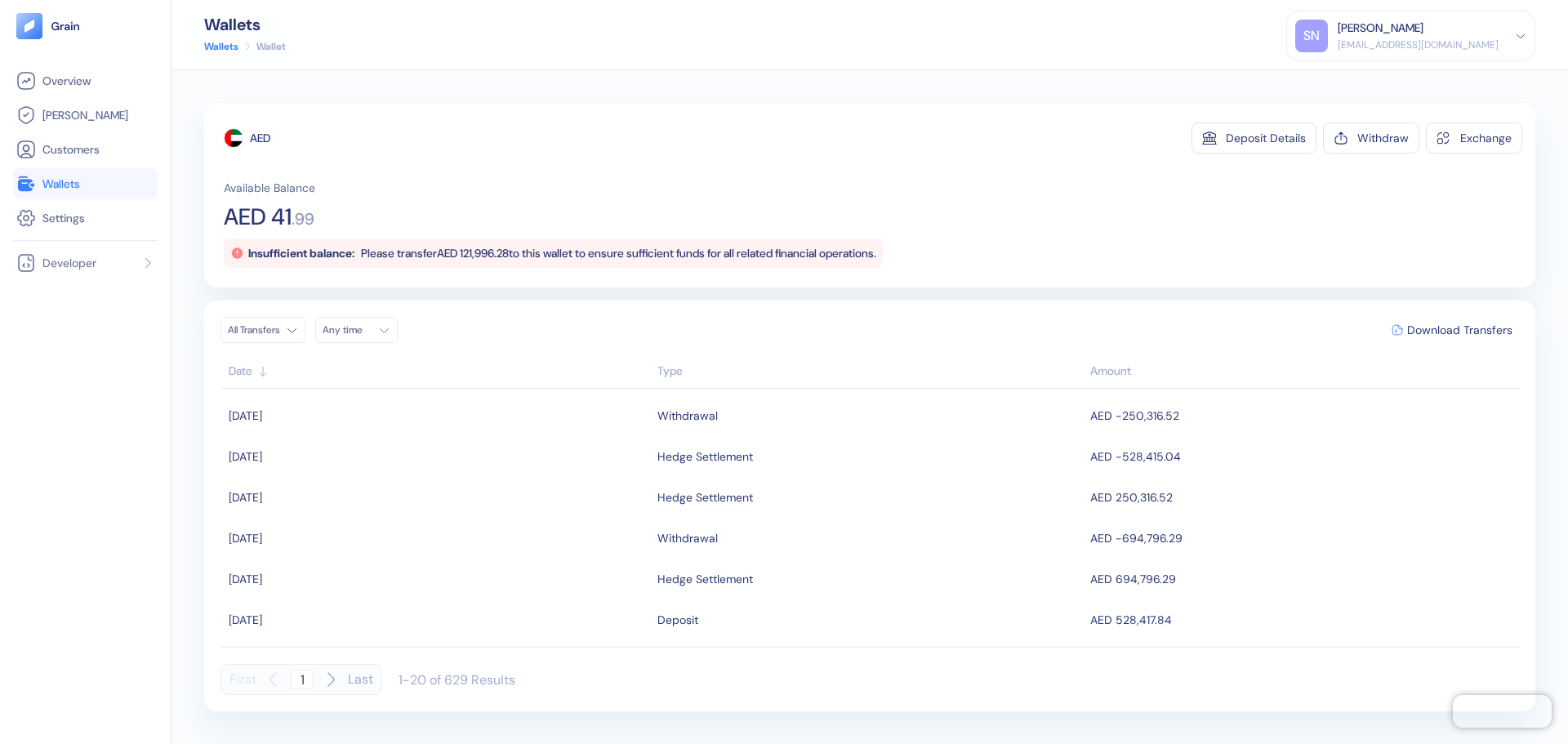
click at [117, 179] on link "Wallets" at bounding box center [86, 184] width 138 height 20
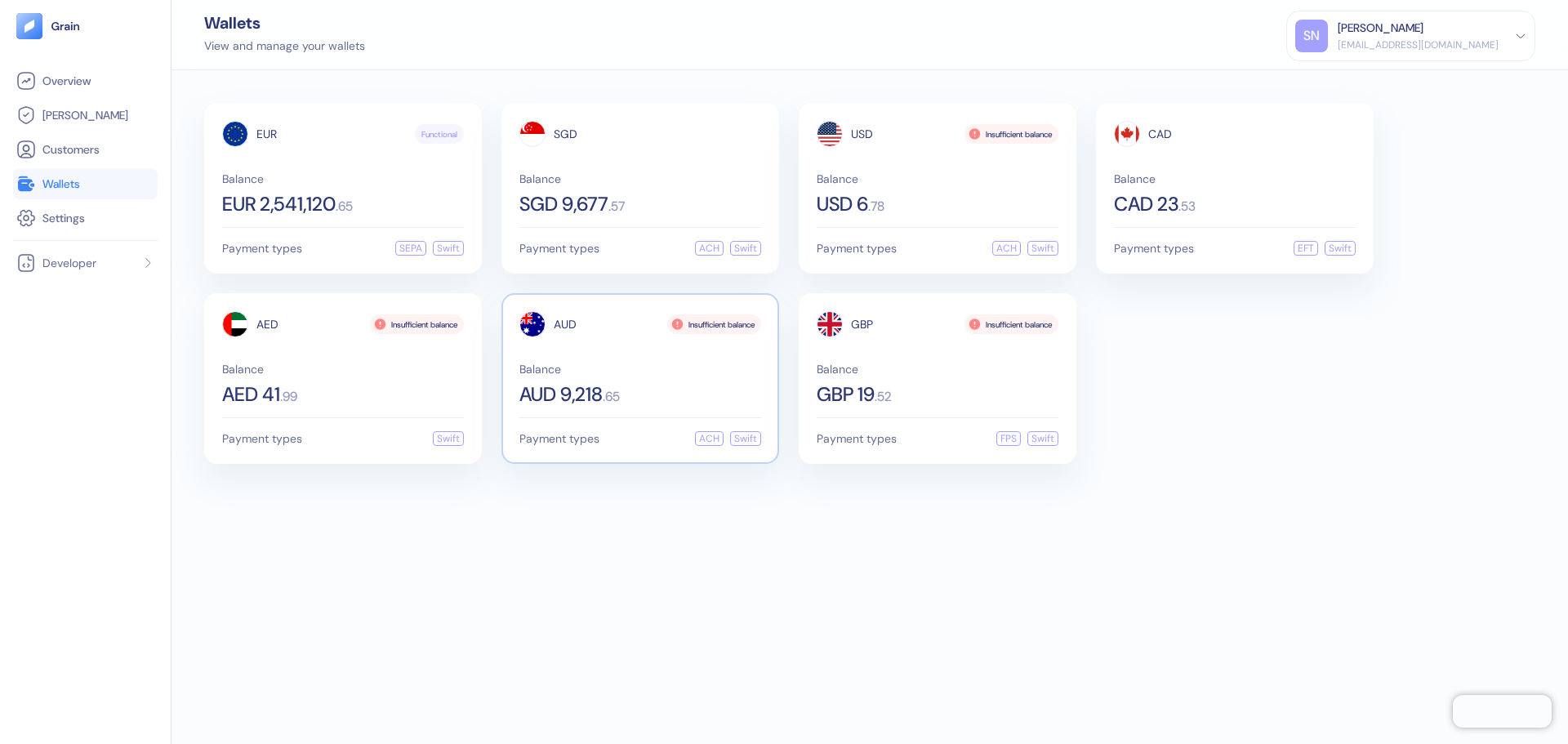
click at [654, 386] on div "AUD 9,218 . 65" at bounding box center [639, 394] width 241 height 20
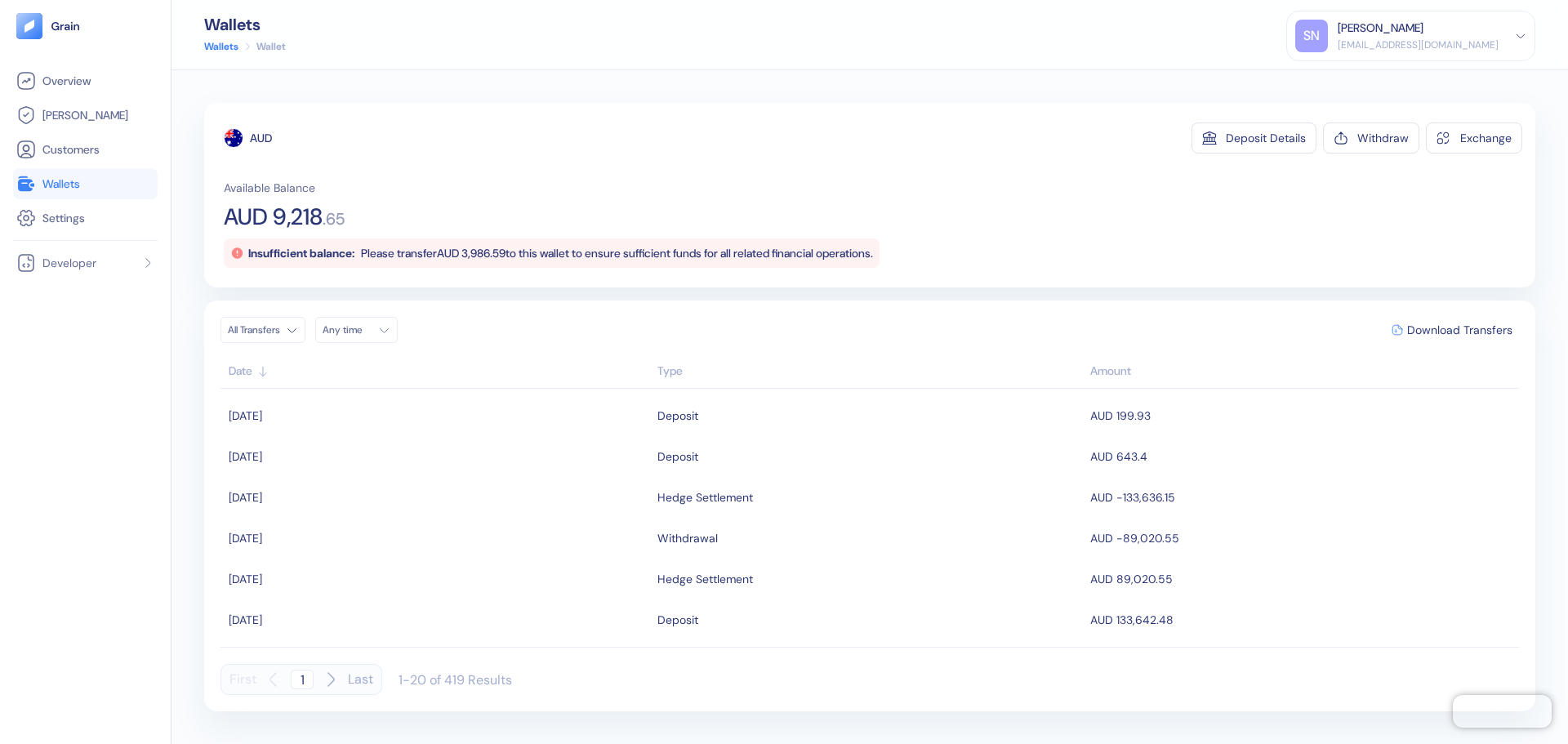
click at [95, 188] on link "Wallets" at bounding box center [86, 184] width 138 height 20
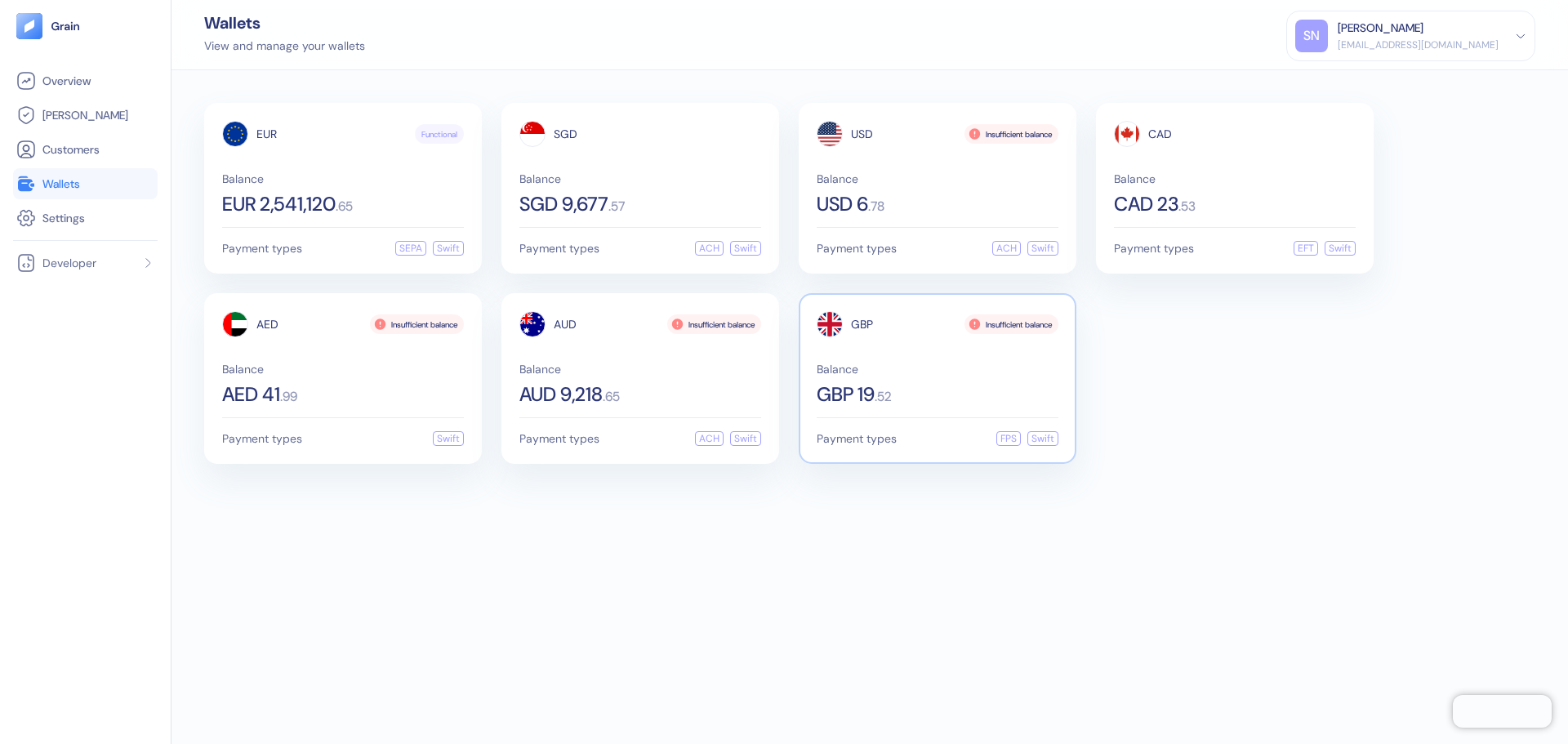
click at [879, 343] on div "GBP Insufficient balance Balance GBP 19 . 52" at bounding box center [937, 358] width 241 height 93
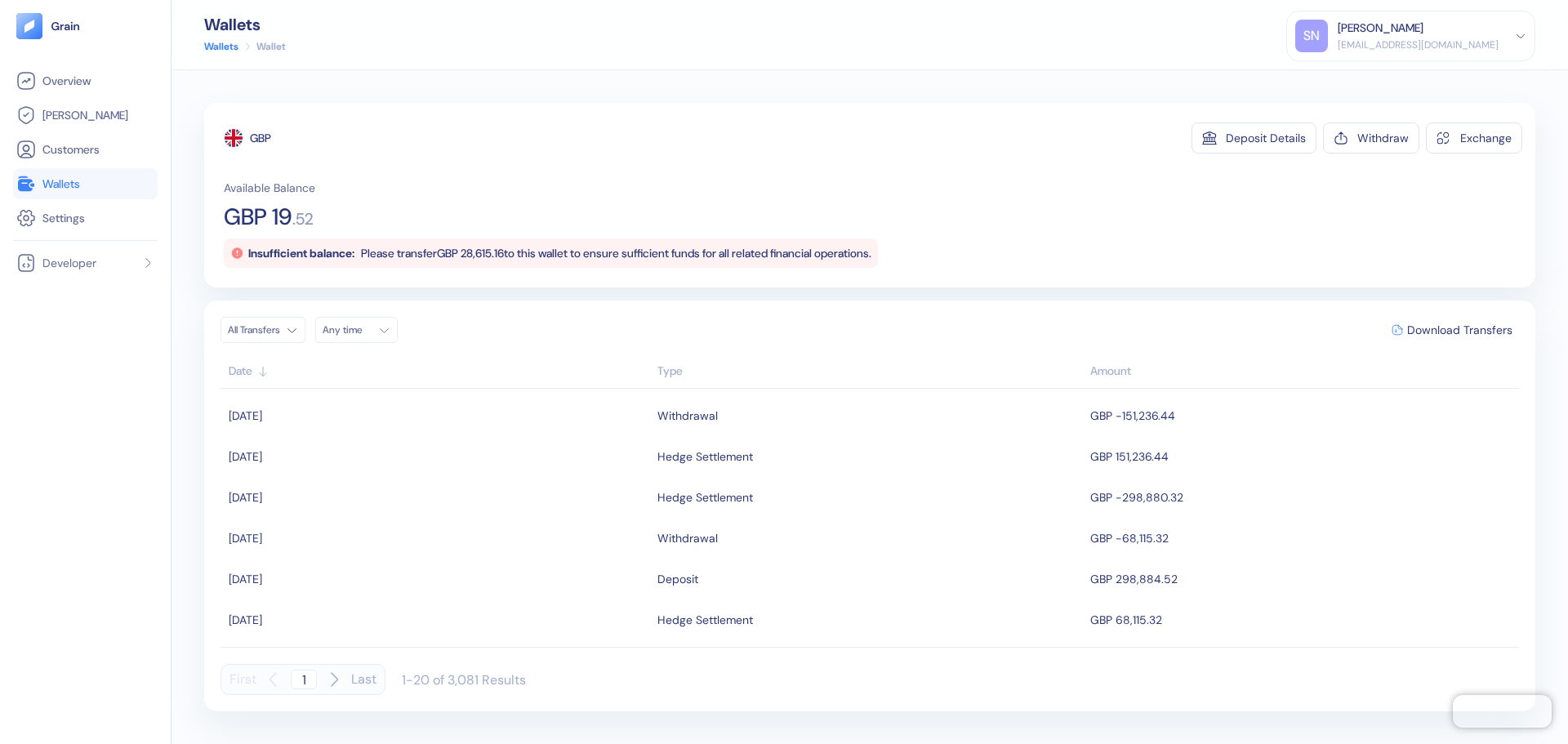
click at [98, 186] on link "Wallets" at bounding box center [86, 184] width 138 height 20
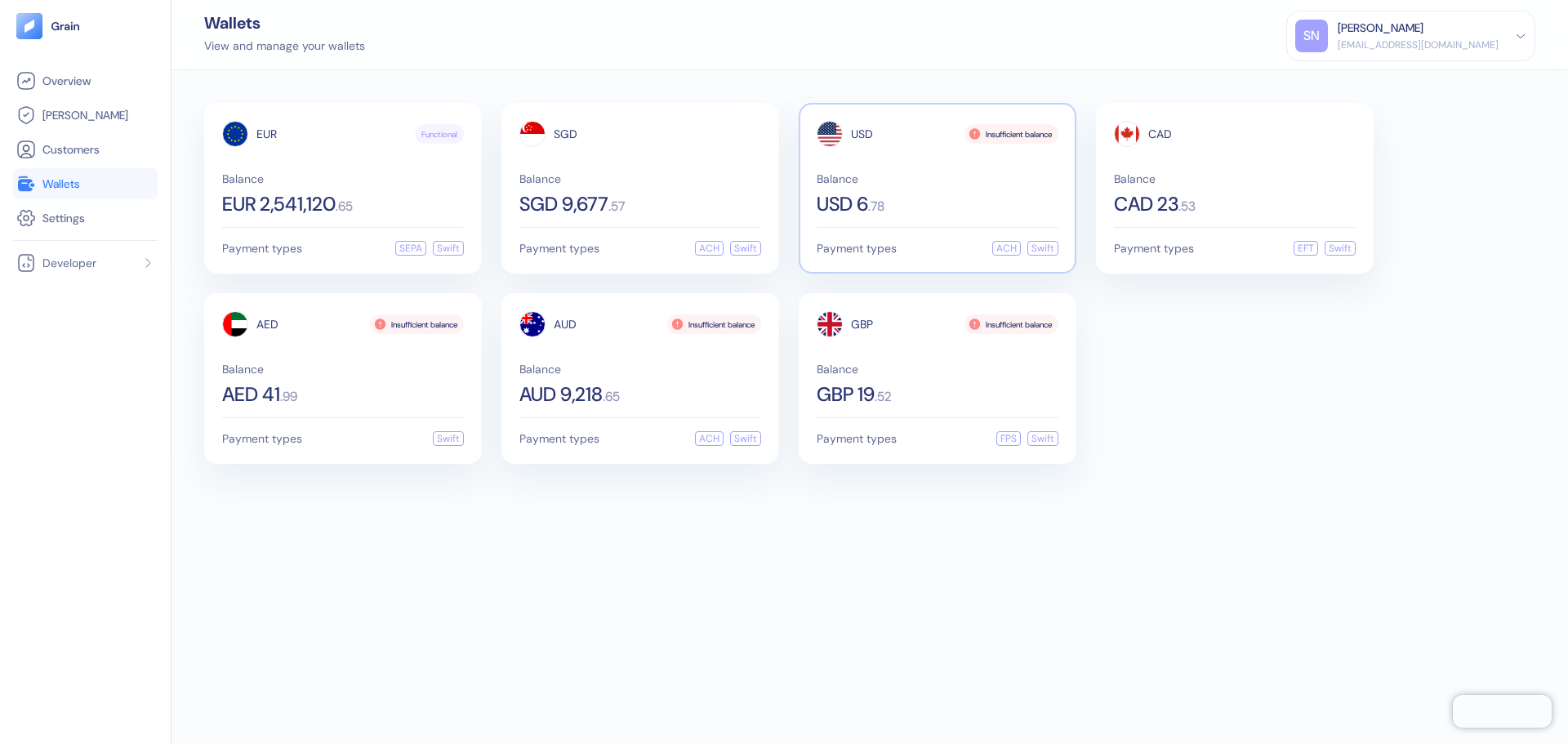
click at [945, 201] on div "USD 6 . 78" at bounding box center [937, 204] width 241 height 20
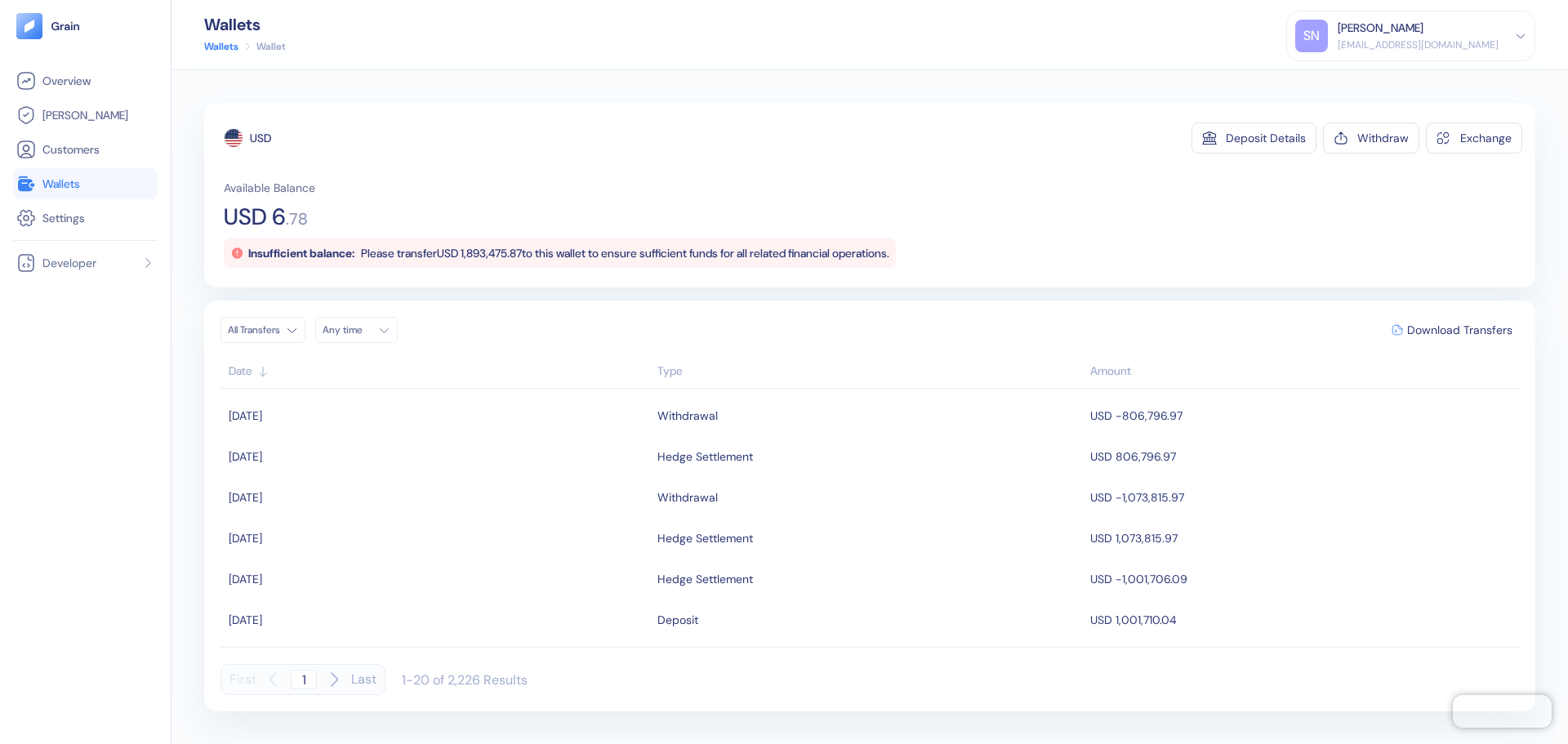
click at [63, 188] on span "Wallets" at bounding box center [61, 184] width 37 height 16
